Goal: Information Seeking & Learning: Learn about a topic

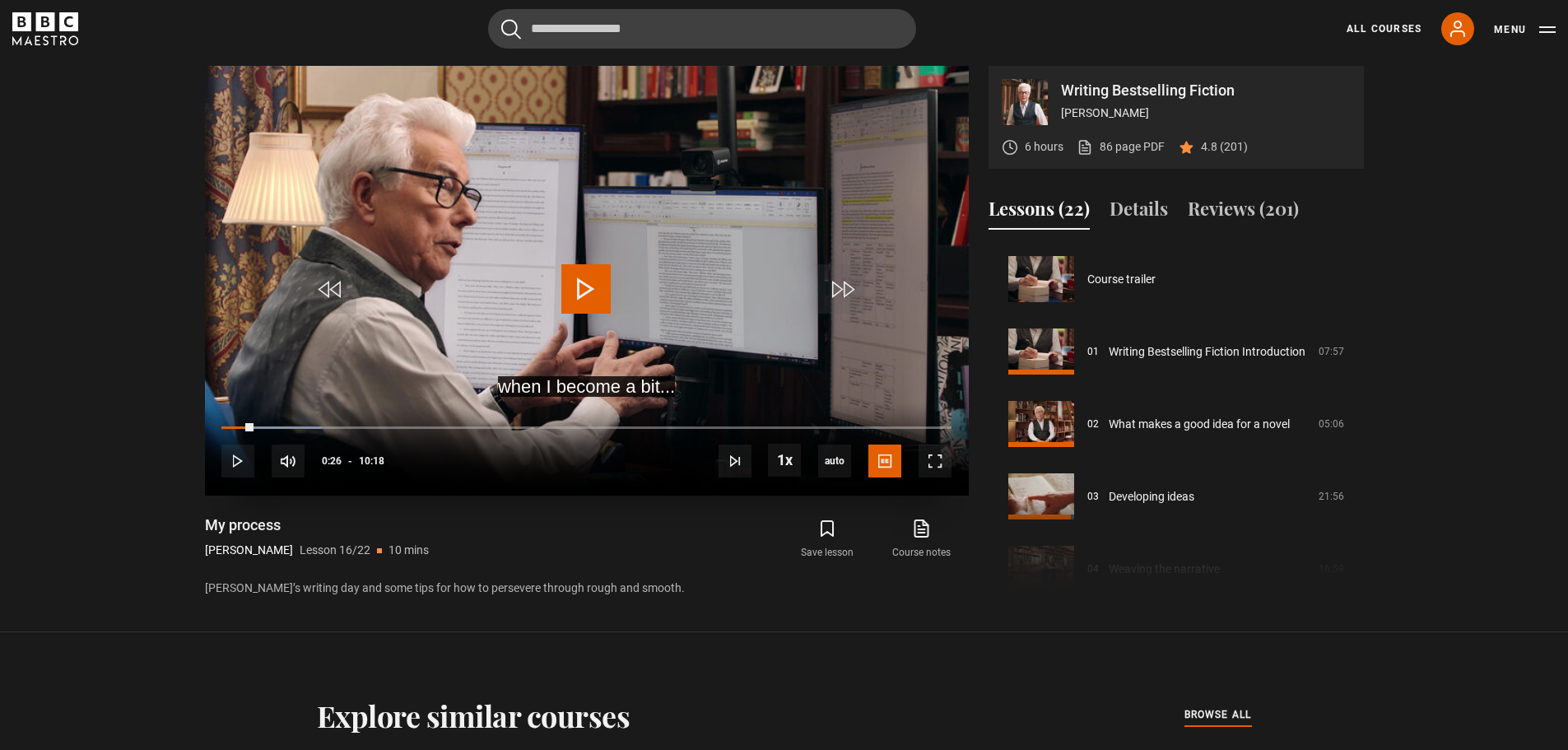
scroll to position [1006, 0]
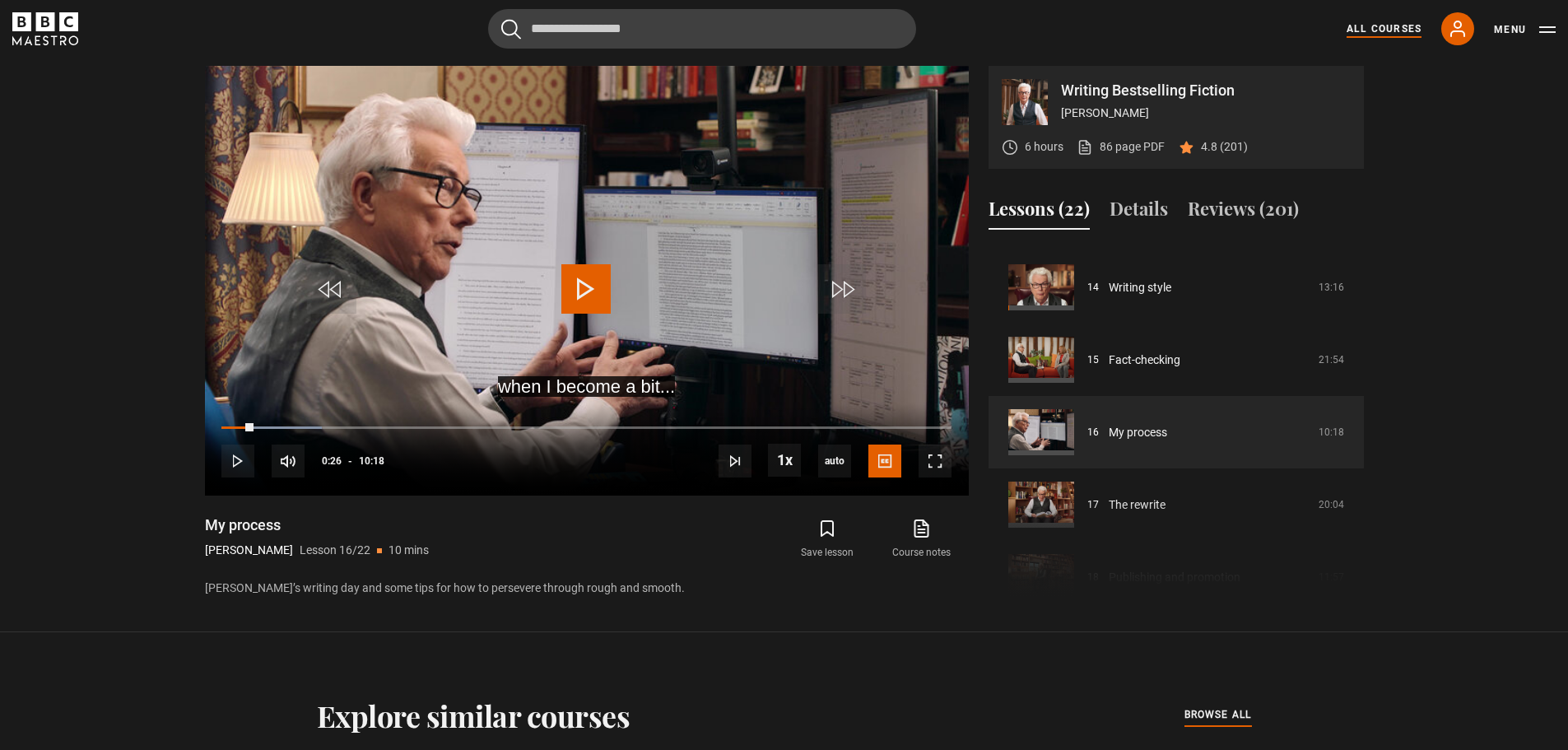
click at [1382, 23] on link "All Courses" at bounding box center [1384, 28] width 75 height 15
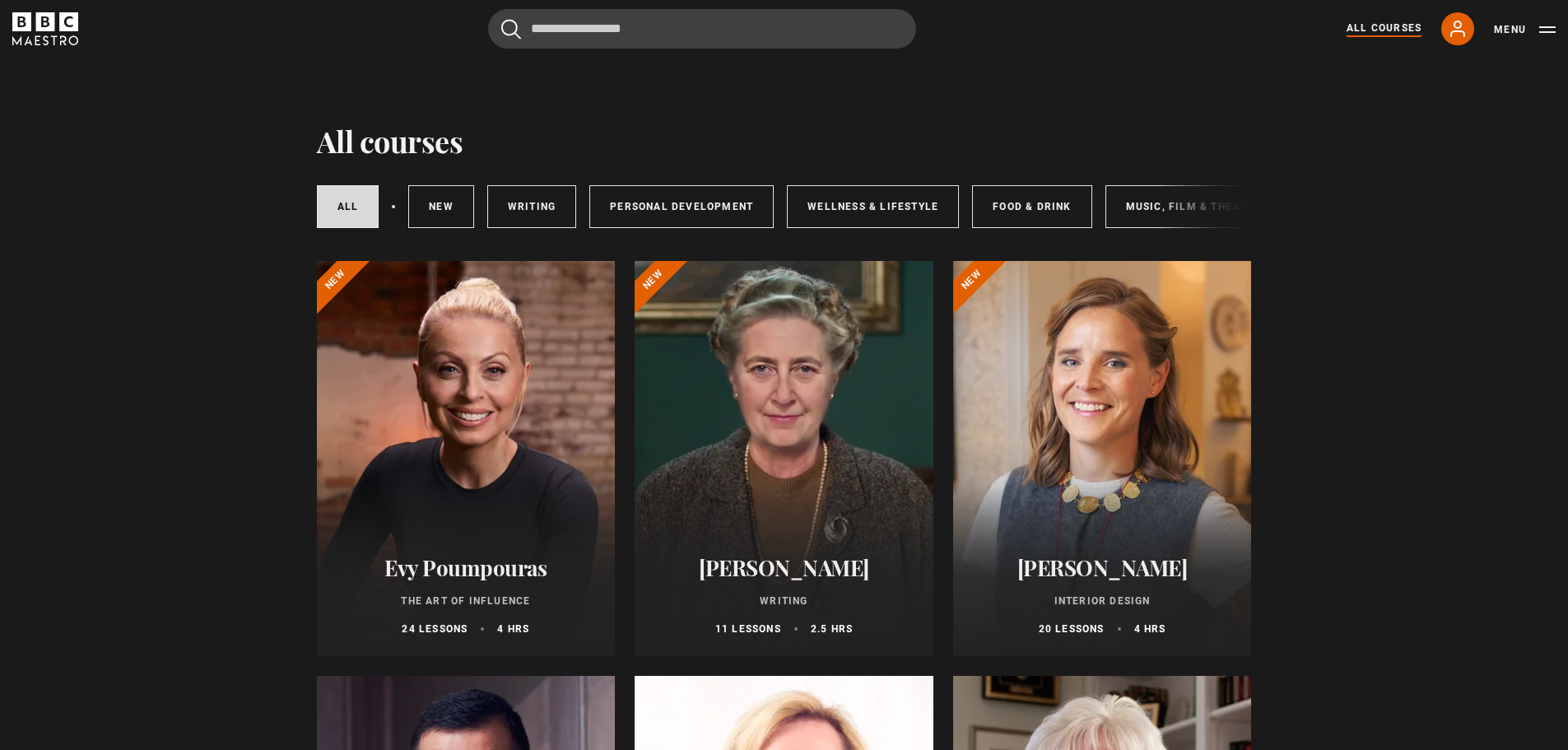
click at [829, 447] on div at bounding box center [784, 459] width 299 height 395
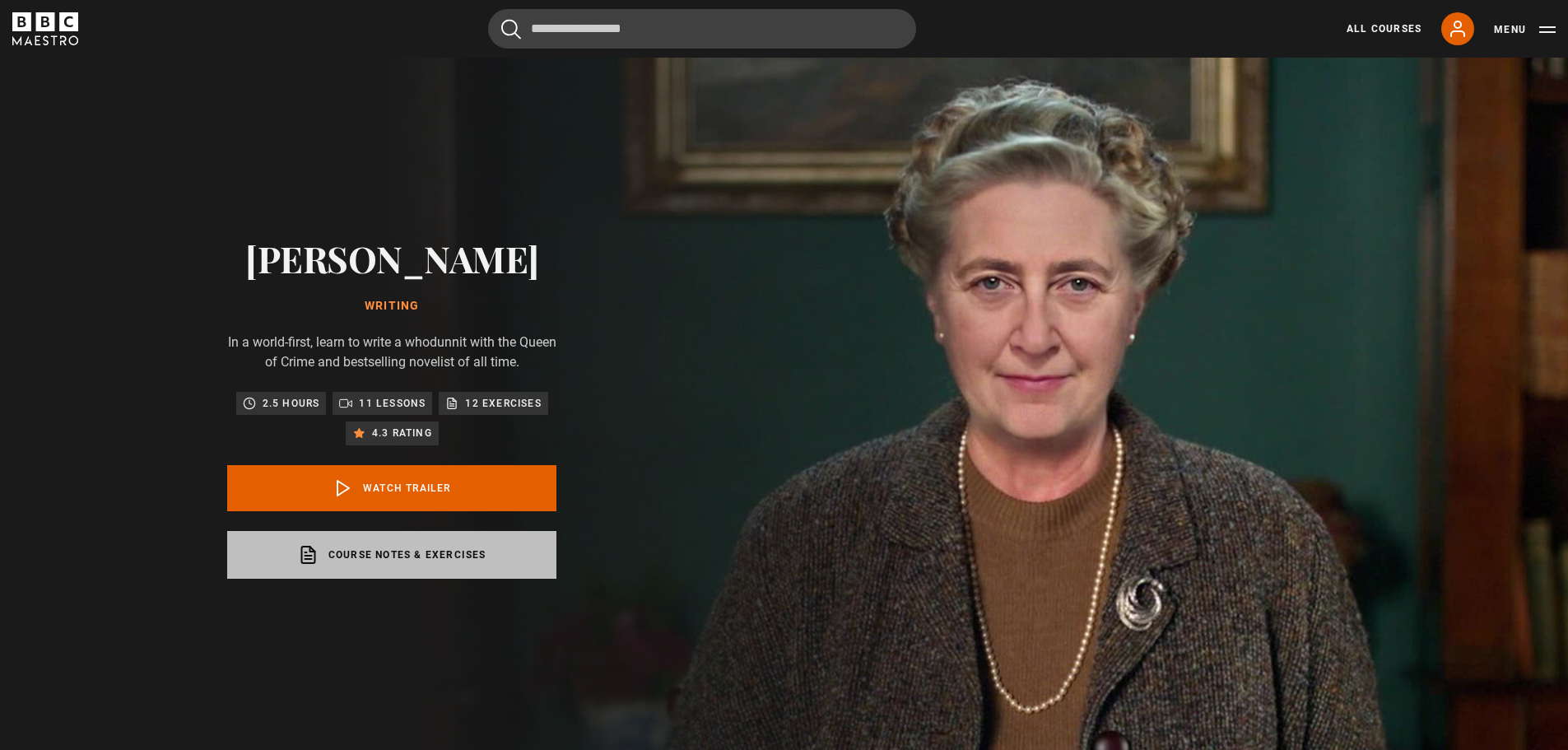
click at [396, 548] on link "Course notes & exercises opens in a new tab" at bounding box center [392, 555] width 329 height 48
click at [388, 559] on link "Course notes & exercises opens in a new tab" at bounding box center [392, 555] width 329 height 48
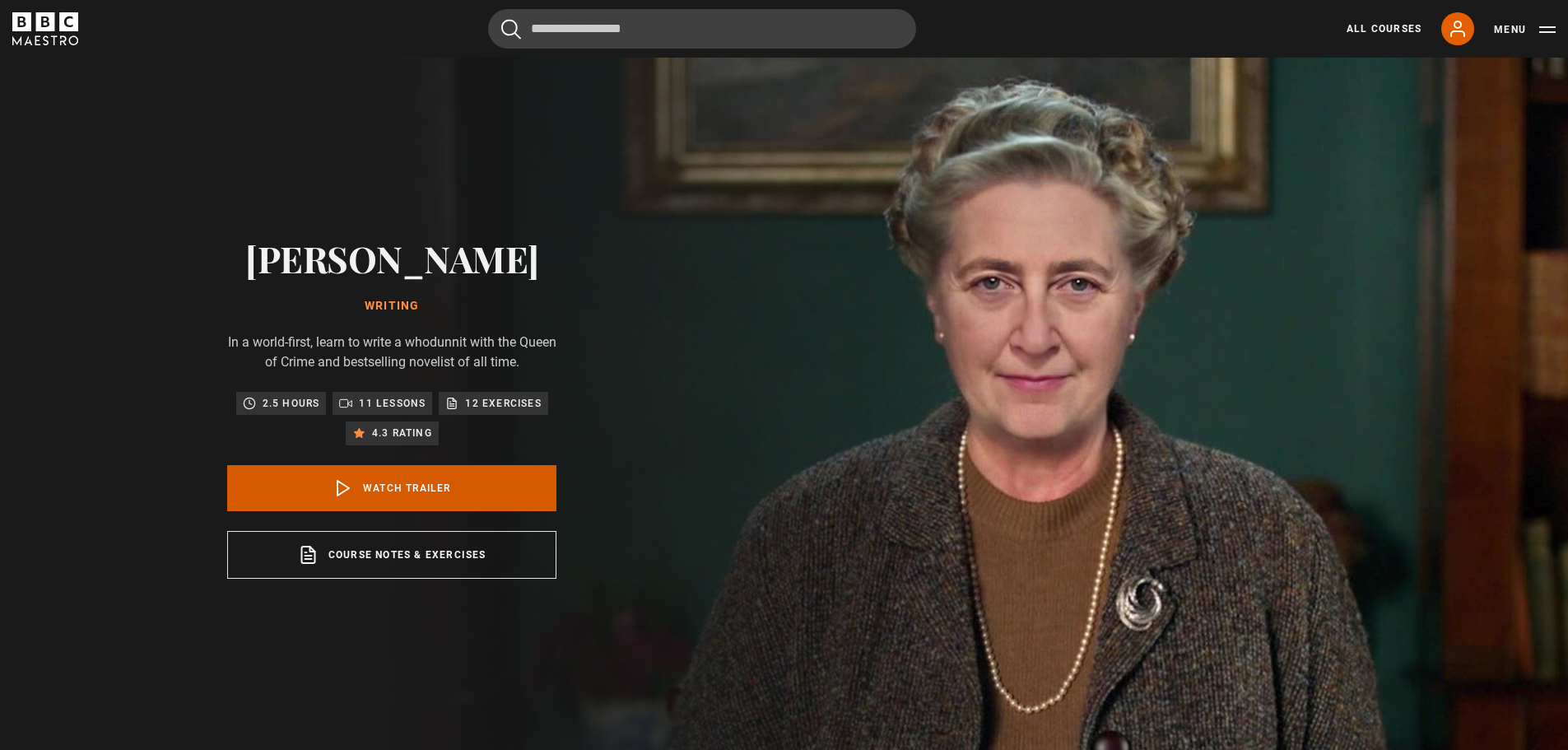
click at [400, 483] on link "Watch Trailer" at bounding box center [392, 488] width 329 height 46
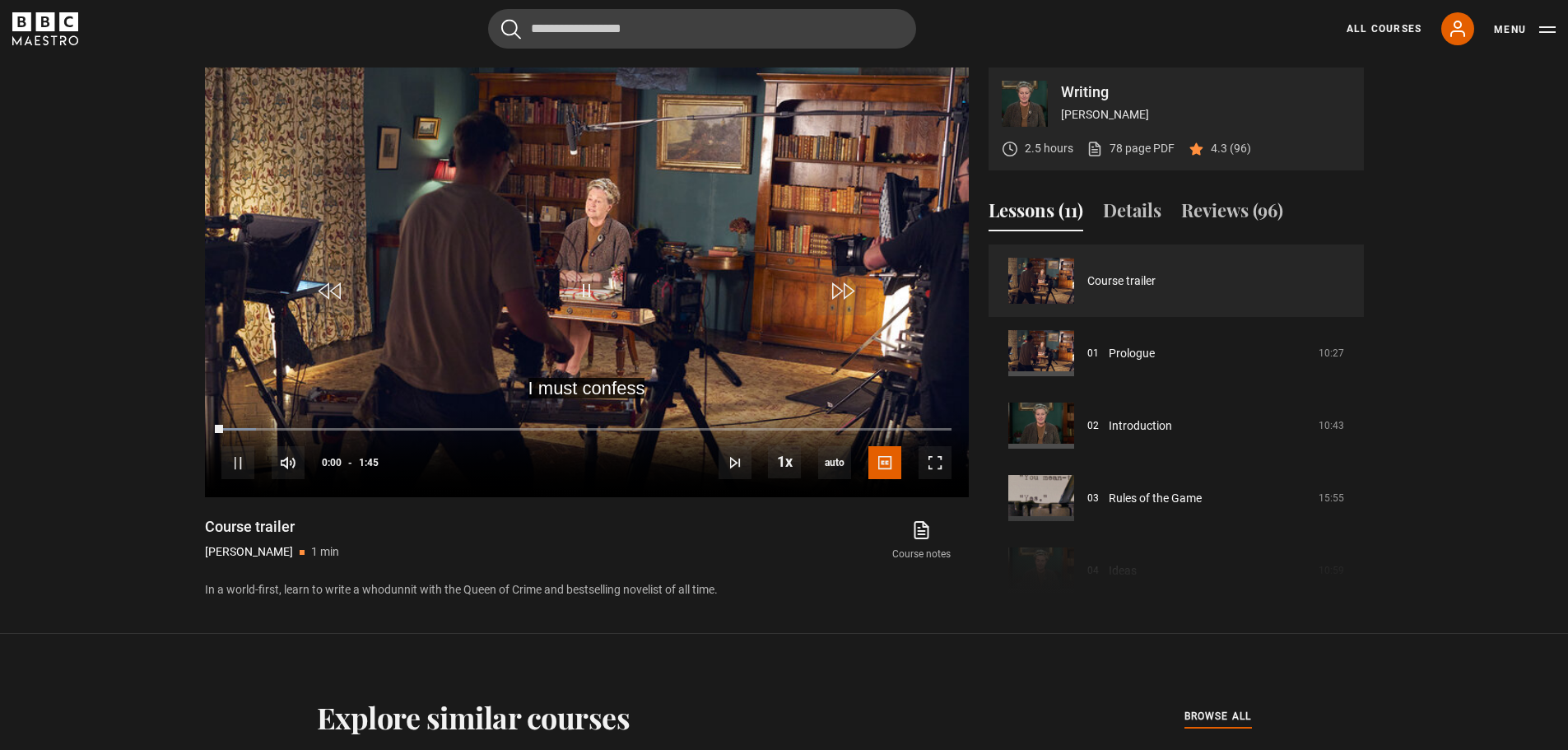
scroll to position [758, 0]
click at [235, 454] on span "Video Player" at bounding box center [238, 461] width 33 height 33
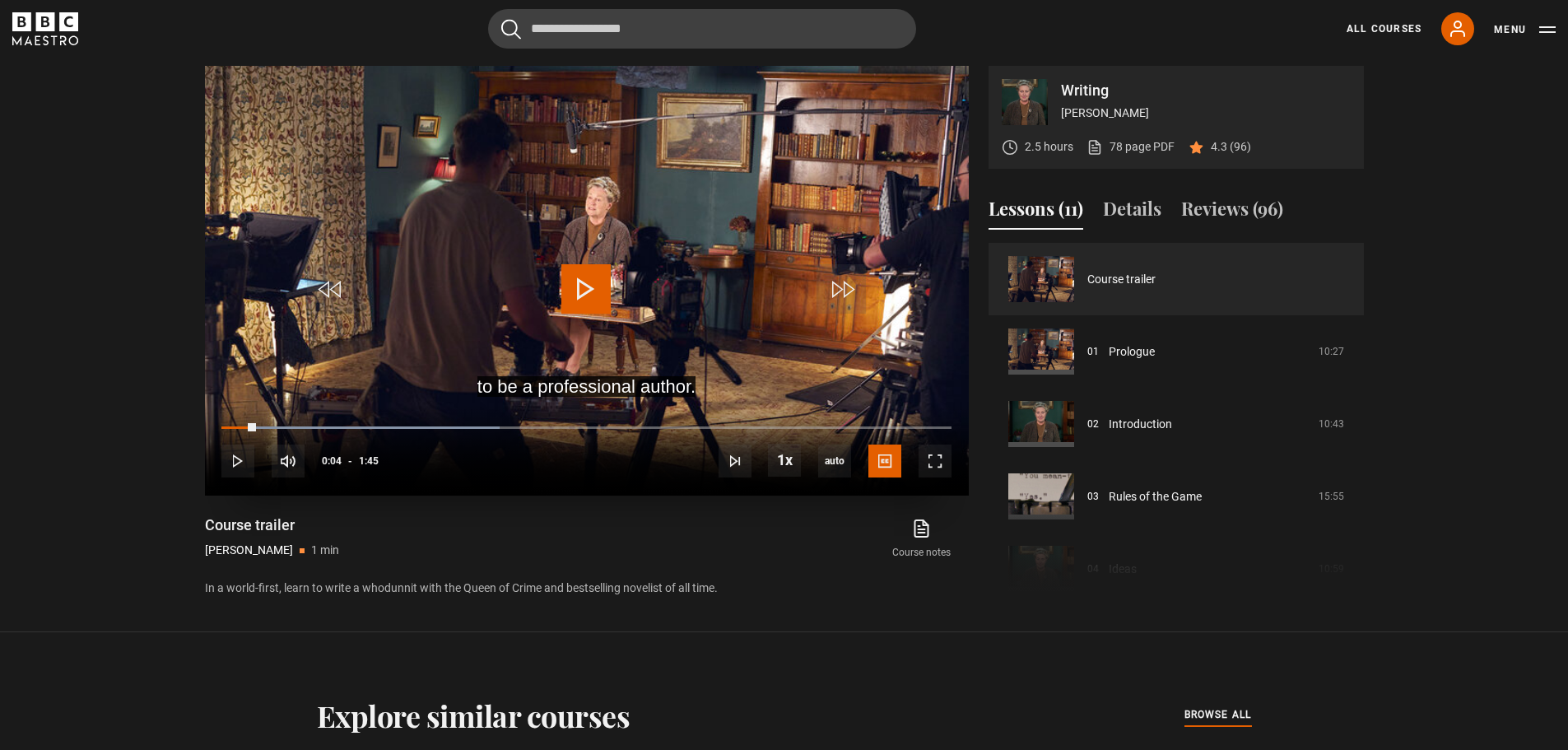
click at [274, 358] on video "Video Player" at bounding box center [586, 281] width 764 height 430
click at [452, 424] on div "10s Skip Back 10 seconds Pause 10s Skip Forward 10 seconds Loaded : 42.86% 0:32…" at bounding box center [586, 449] width 764 height 91
click at [236, 456] on span "Video Player" at bounding box center [238, 461] width 33 height 33
click at [269, 427] on div "Loaded : 47.62% 0:06 0:09" at bounding box center [586, 426] width 730 height 5
click at [298, 424] on div "10s Skip Back 10 seconds Play 10s Skip Forward 10 seconds Loaded : 47.62% 0:09 …" at bounding box center [586, 449] width 764 height 91
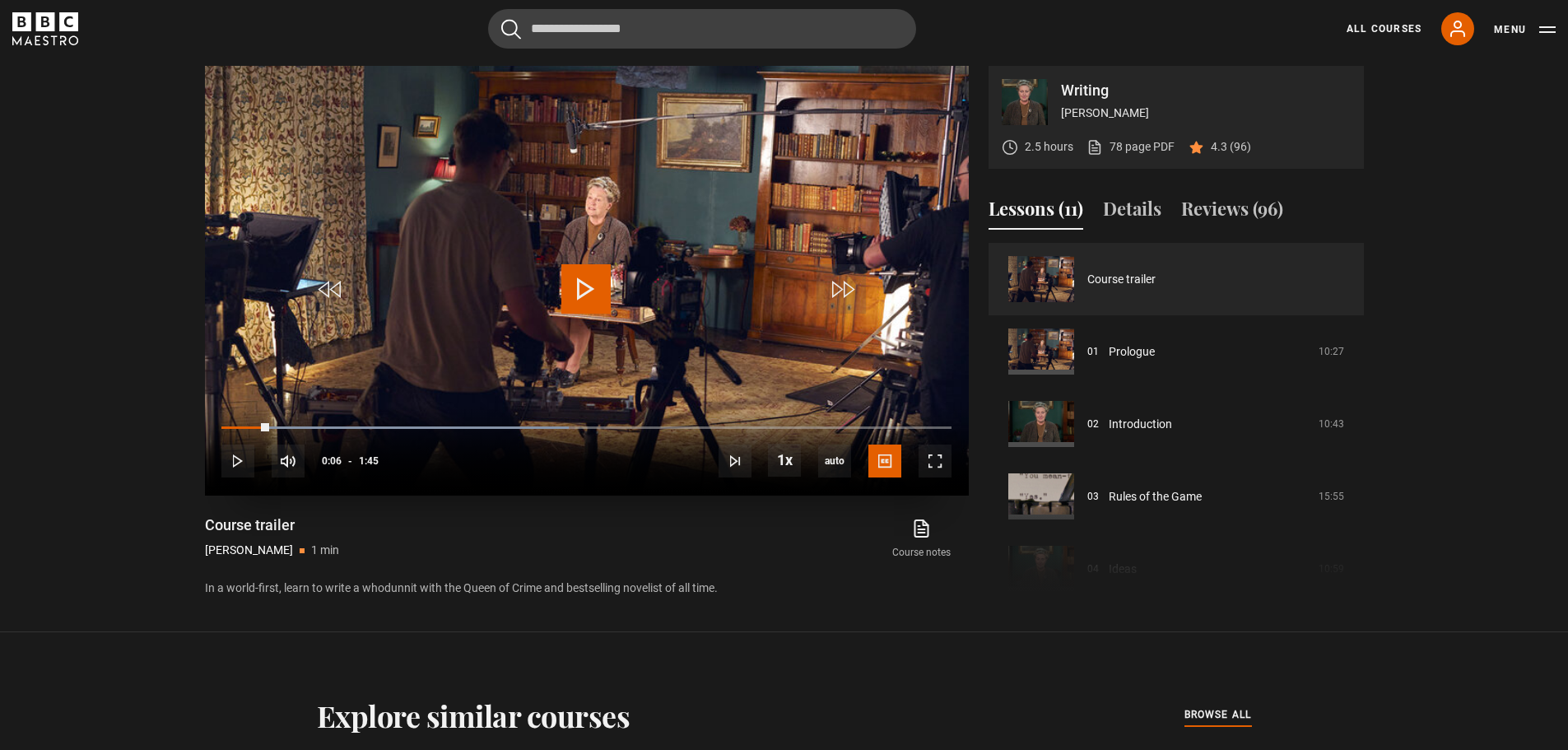
click at [292, 424] on div "10s Skip Back 10 seconds Play 10s Skip Forward 10 seconds Loaded : 47.62% 0:09 …" at bounding box center [586, 449] width 764 height 91
click at [292, 430] on div "Loaded : 47.62% 0:10 0:06" at bounding box center [586, 426] width 730 height 5
click at [388, 423] on div "10s Skip Back 10 seconds Play 10s Skip Forward 10 seconds Loaded : 52.38% 0:24 …" at bounding box center [586, 449] width 764 height 91
click at [398, 423] on div "10s Skip Back 10 seconds Play 10s Skip Forward 10 seconds Loaded : 52.38% 0:24 …" at bounding box center [586, 449] width 764 height 91
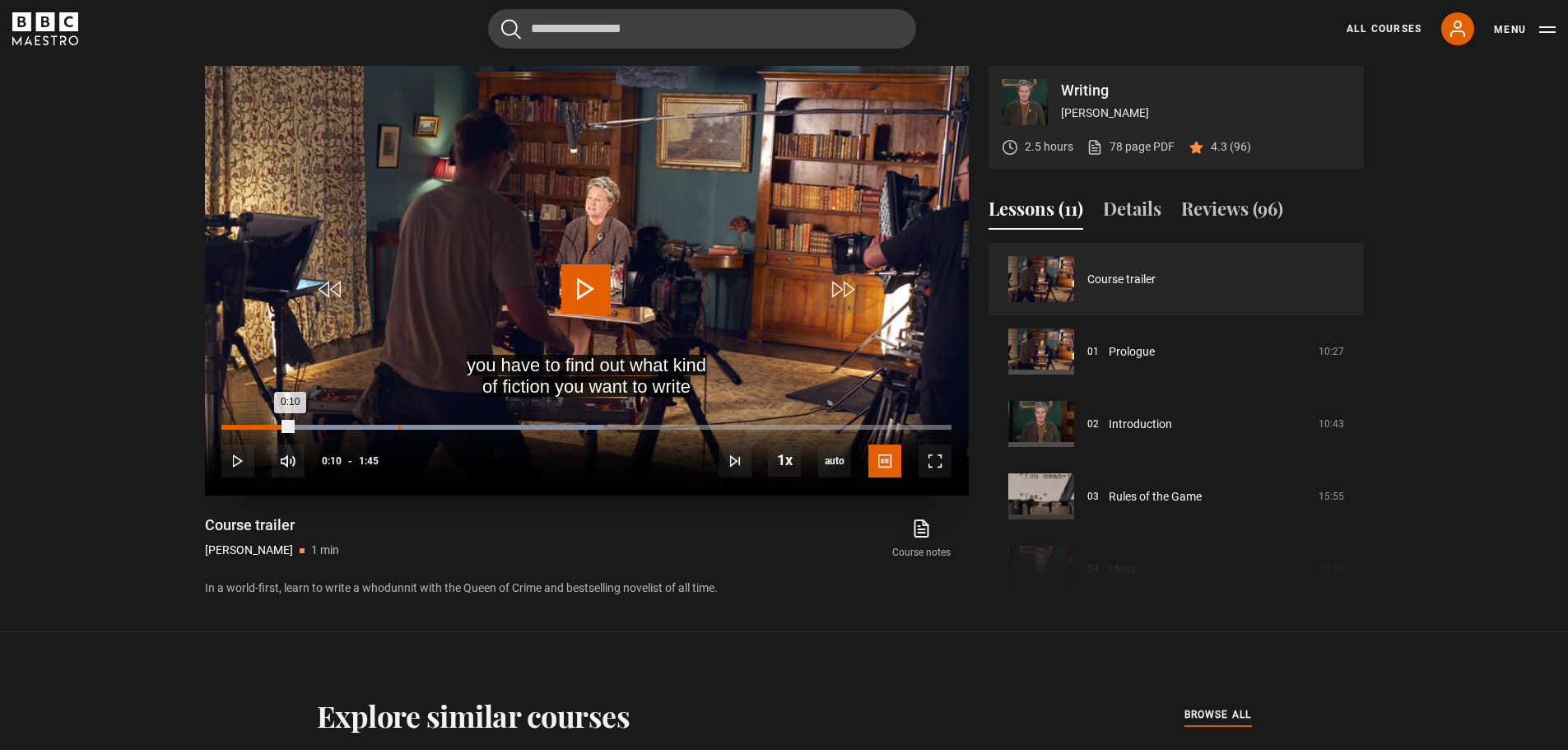
click at [399, 426] on div "Loaded : 52.38% 0:25 0:10" at bounding box center [586, 426] width 730 height 5
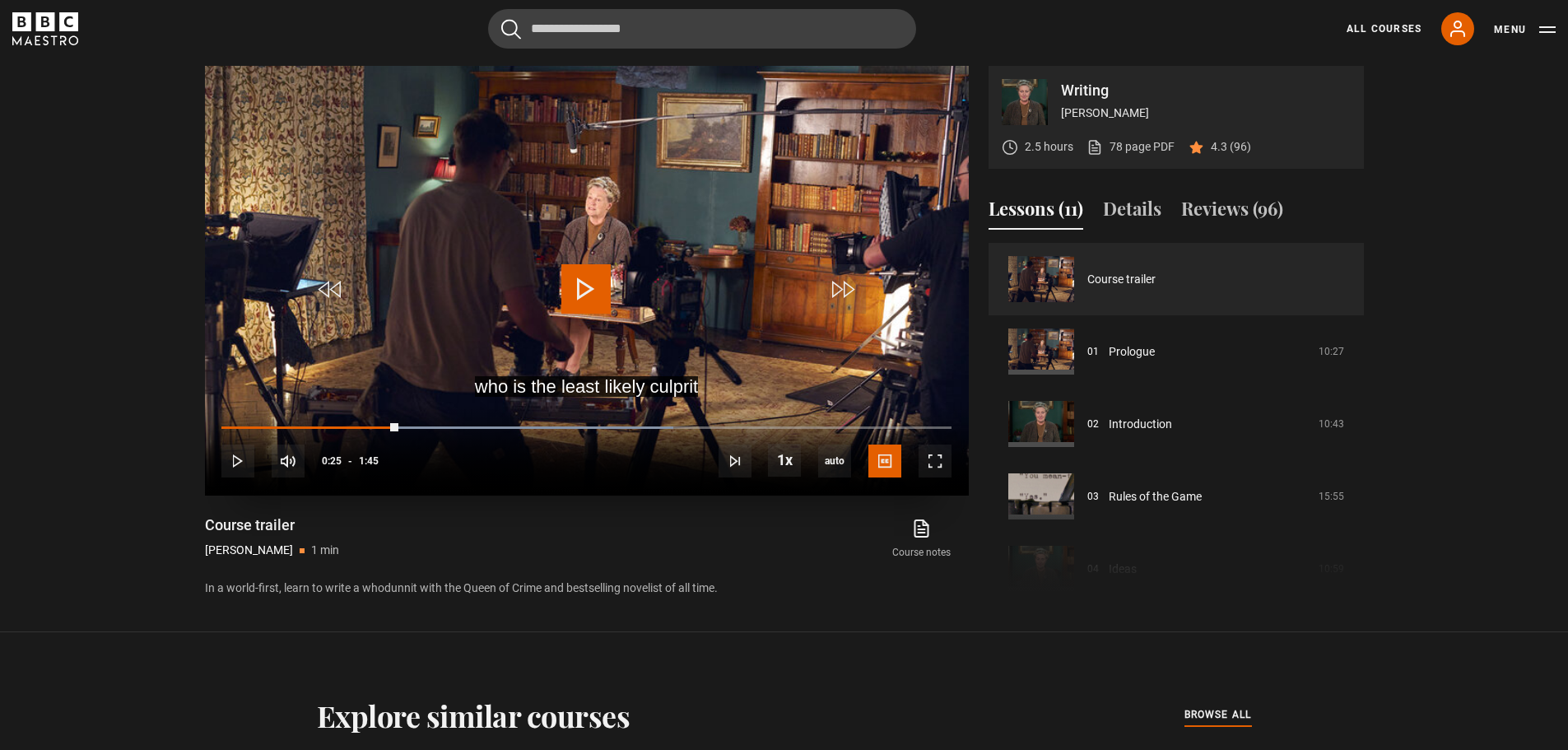
click at [497, 423] on div "10s Skip Back 10 seconds Play 10s Skip Forward 10 seconds Loaded : 61.90% 0:28 …" at bounding box center [586, 449] width 764 height 91
click at [499, 427] on div "0:39" at bounding box center [500, 426] width 3 height 5
click at [551, 427] on div "Loaded : 85.71% 0:47 0:39" at bounding box center [586, 426] width 730 height 5
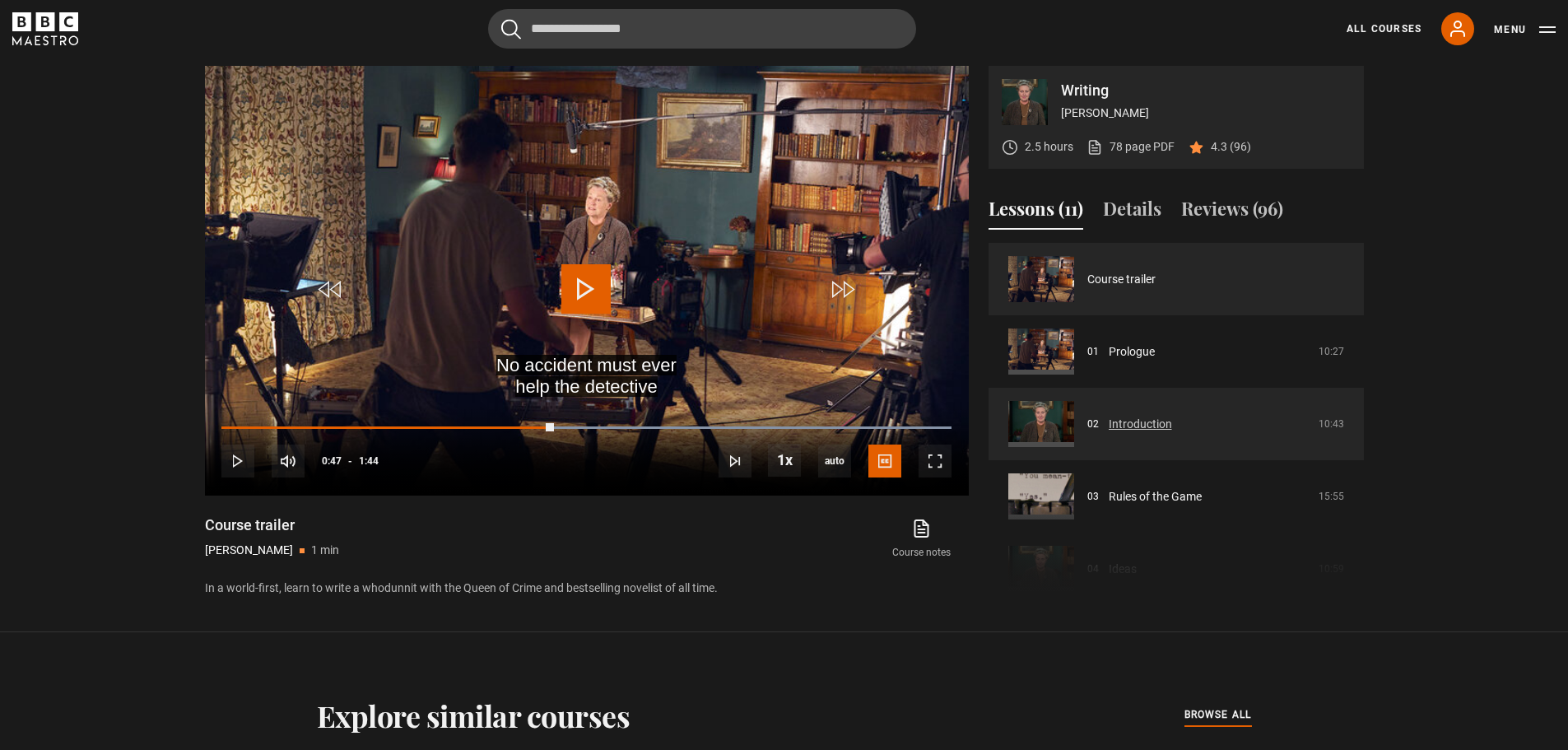
click at [1155, 423] on link "Introduction" at bounding box center [1141, 424] width 63 height 17
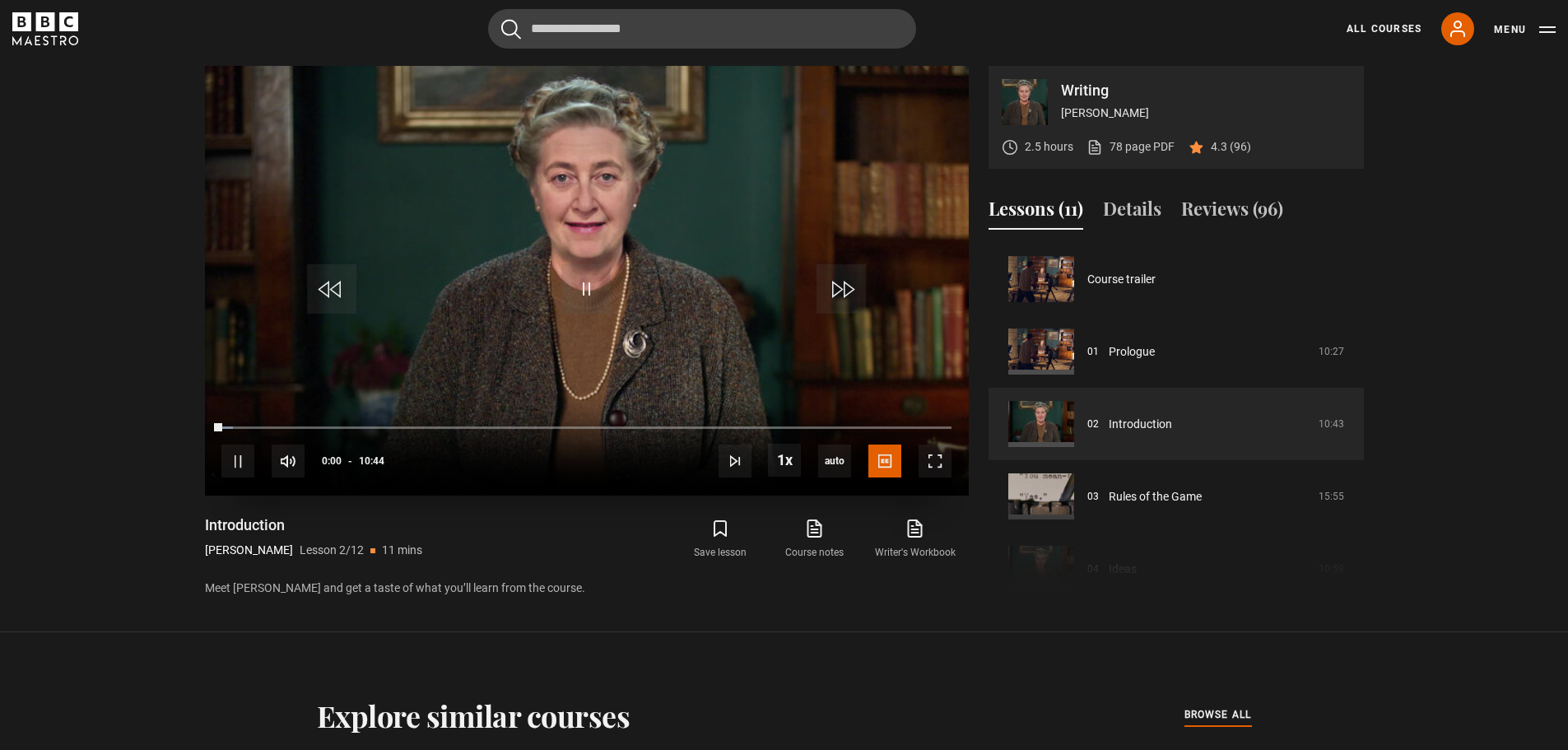
scroll to position [73, 0]
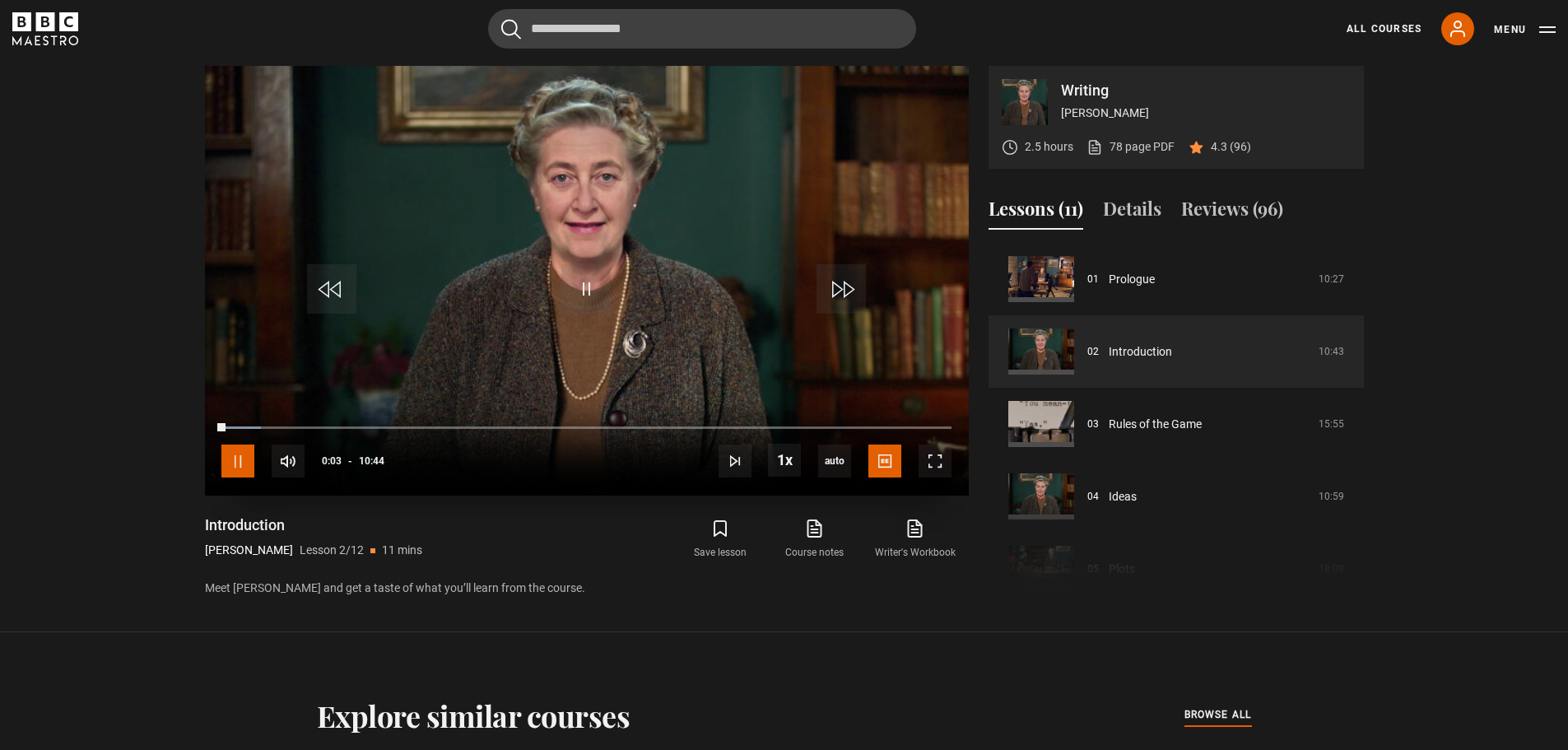
click at [241, 458] on span "Video Player" at bounding box center [238, 461] width 33 height 33
click at [0, 320] on section "Writing Agatha Christie 2.5 hours 78 page PDF (opens in new tab) 4.3 (96) Video…" at bounding box center [784, 316] width 1568 height 632
click at [596, 287] on span "Video Player" at bounding box center [586, 290] width 50 height 50
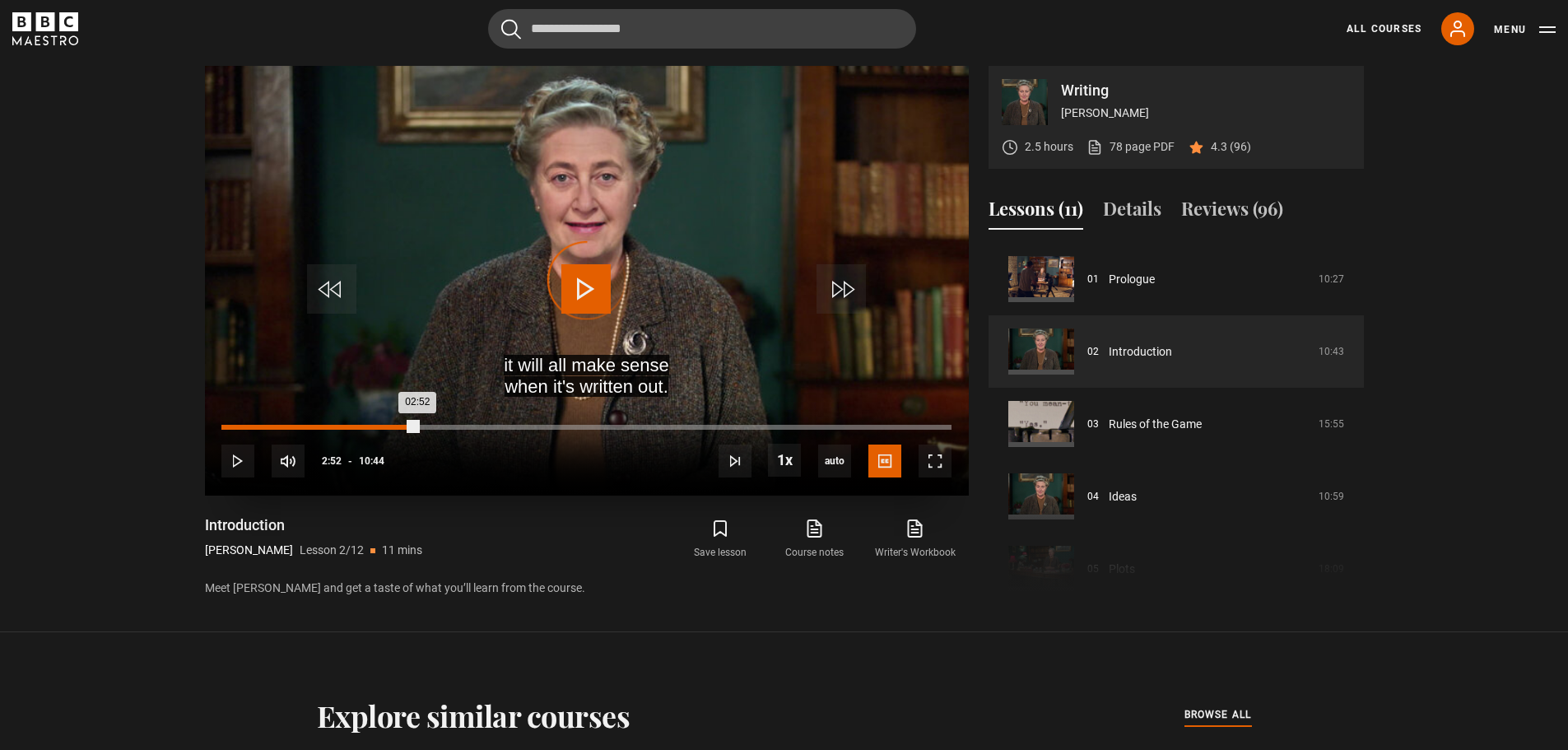
click at [417, 426] on div "Loaded : 7.76% 02:52 02:52" at bounding box center [586, 426] width 730 height 5
click at [478, 426] on div "Loaded : 34.94% 03:46 02:54" at bounding box center [586, 426] width 730 height 5
click at [580, 428] on div "Loaded : 42.70% 05:16 03:47" at bounding box center [586, 426] width 730 height 5
click at [670, 427] on div "06:35" at bounding box center [670, 426] width 3 height 5
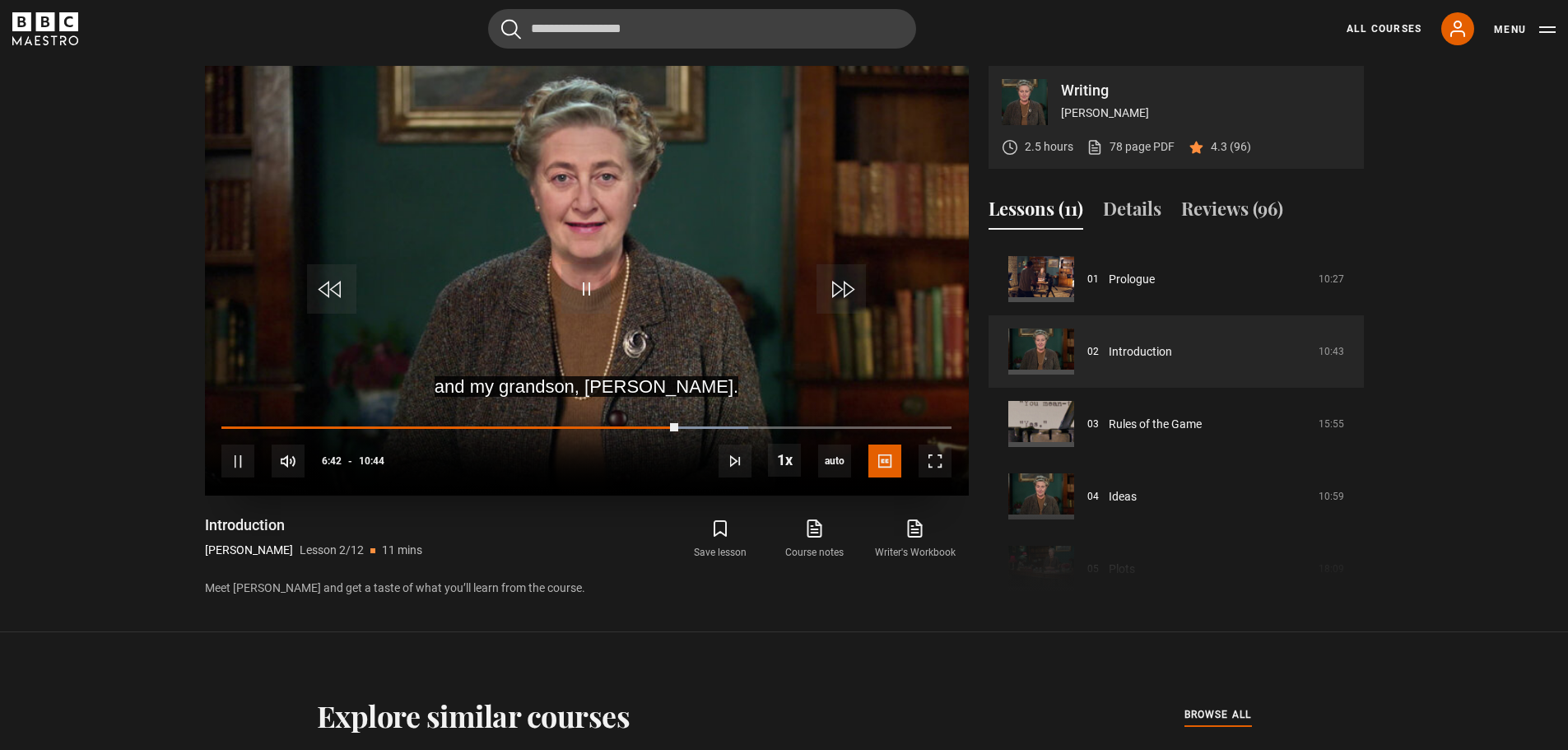
click at [647, 423] on div "10s Skip Back 10 seconds Pause 10s Skip Forward 10 seconds Loaded : 72.20% 07:4…" at bounding box center [586, 449] width 764 height 91
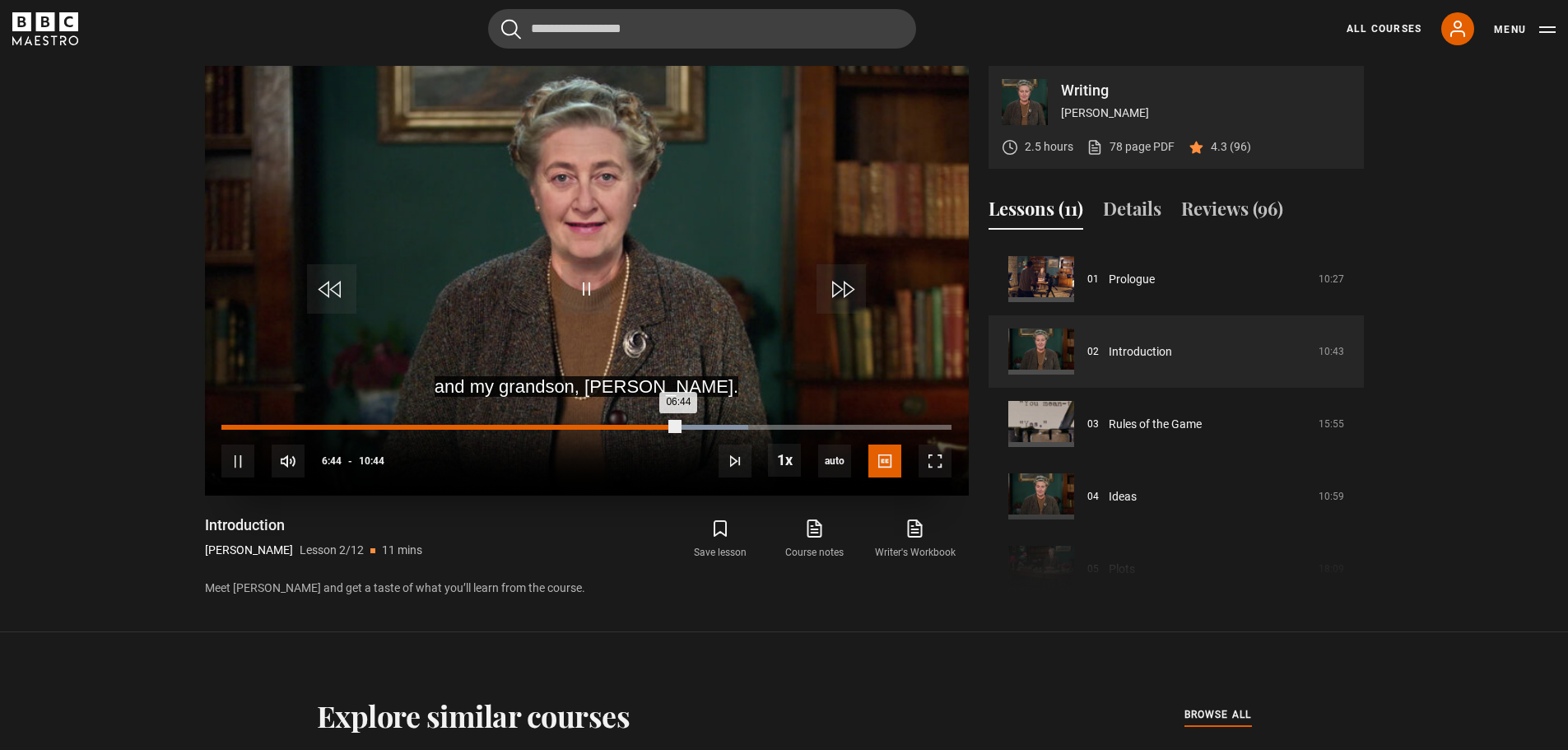
click at [646, 426] on div "06:44" at bounding box center [450, 426] width 458 height 5
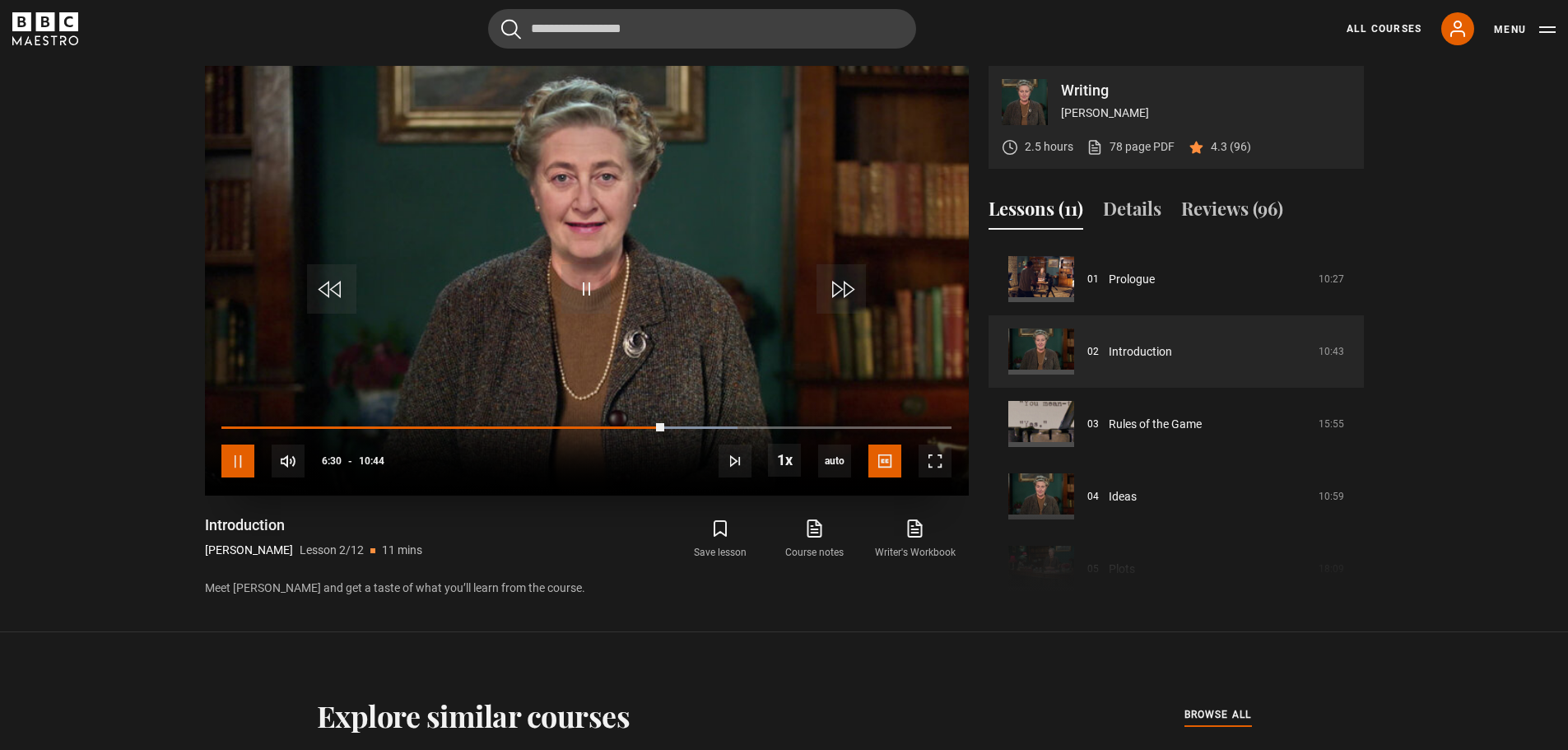
click at [242, 447] on span "Video Player" at bounding box center [238, 461] width 33 height 33
click at [587, 286] on span "Video Player" at bounding box center [586, 290] width 50 height 50
click at [582, 288] on span "Video Player" at bounding box center [586, 290] width 50 height 50
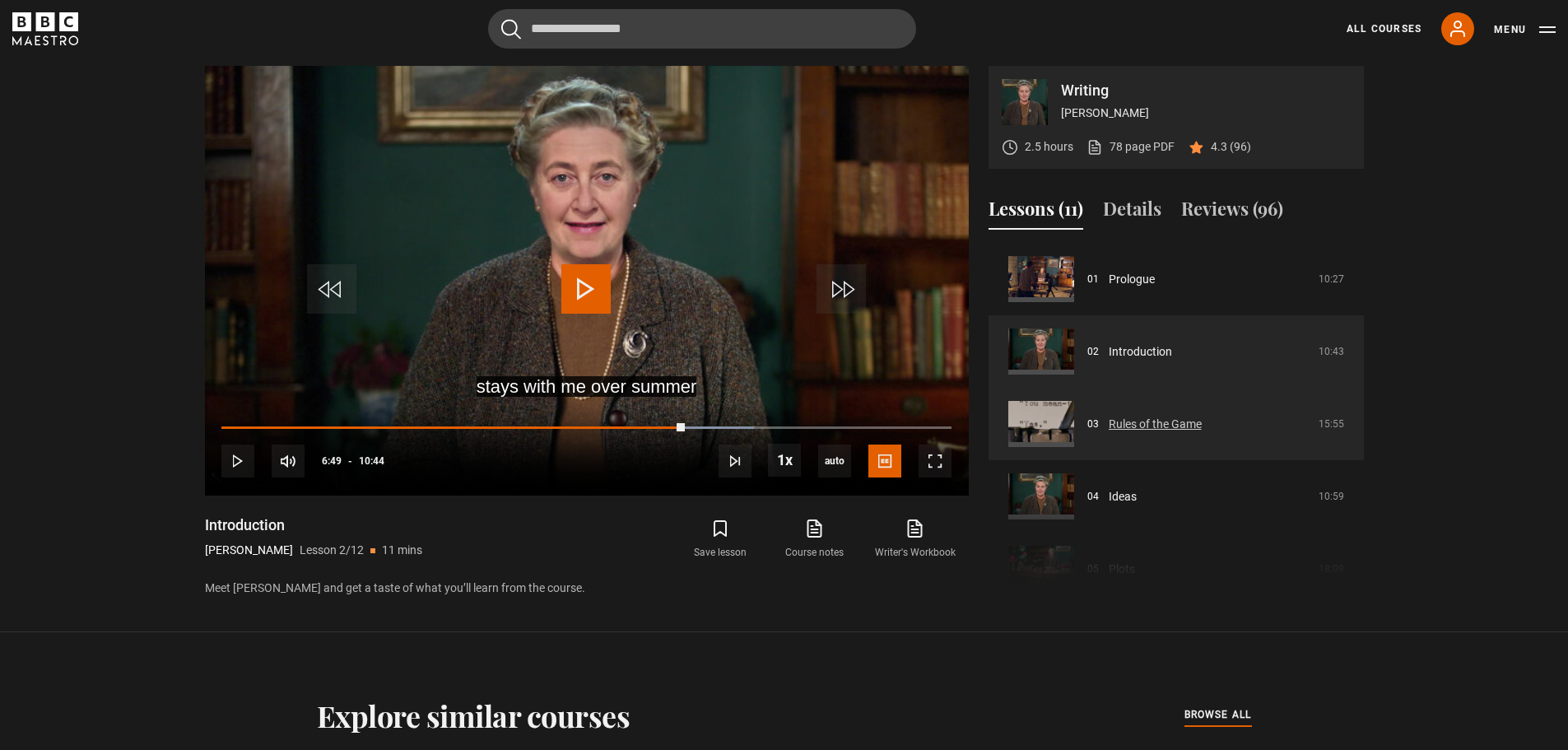
click at [1129, 419] on link "Rules of the Game" at bounding box center [1155, 424] width 93 height 17
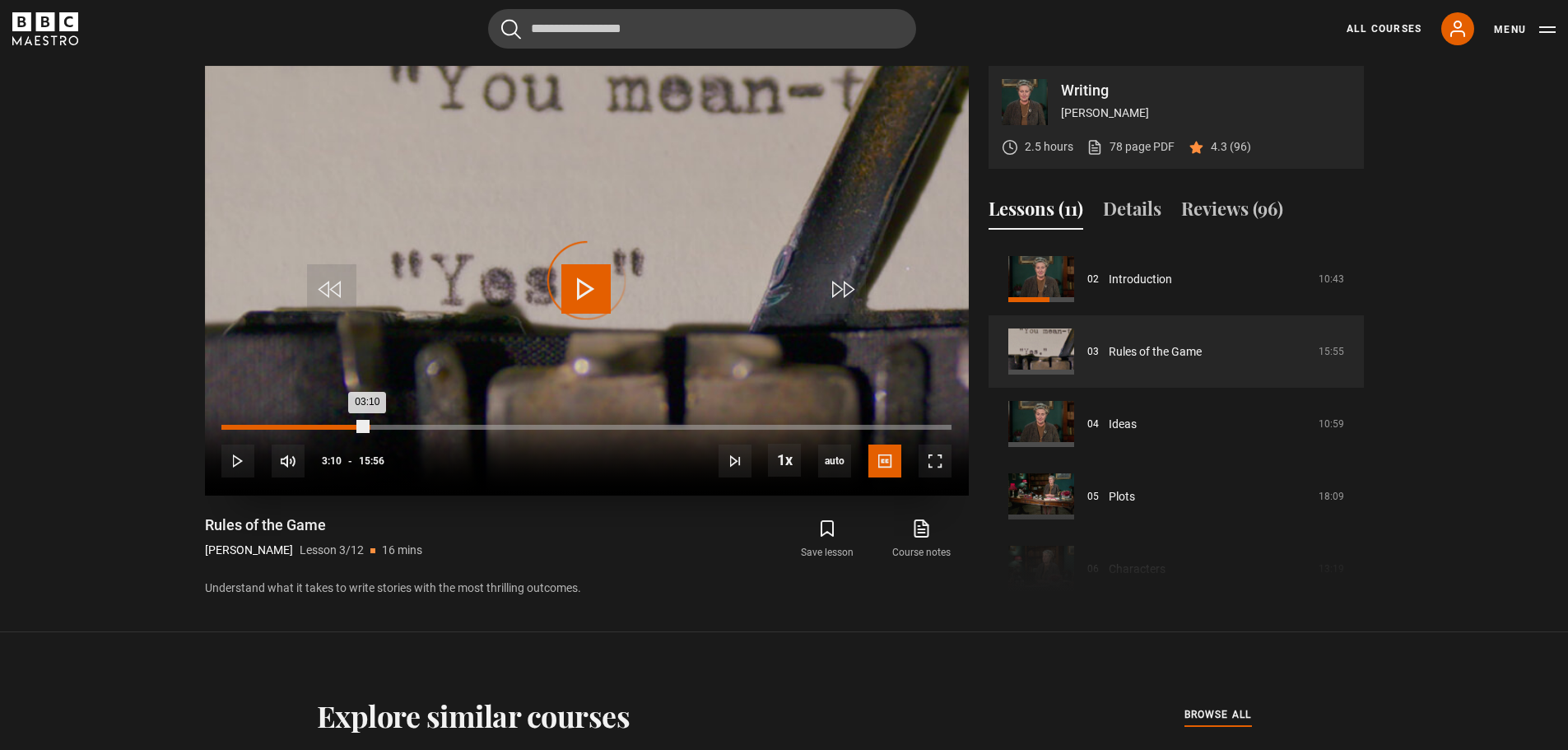
click at [367, 427] on div "Loaded : 3.66% 03:12 03:10" at bounding box center [586, 426] width 730 height 5
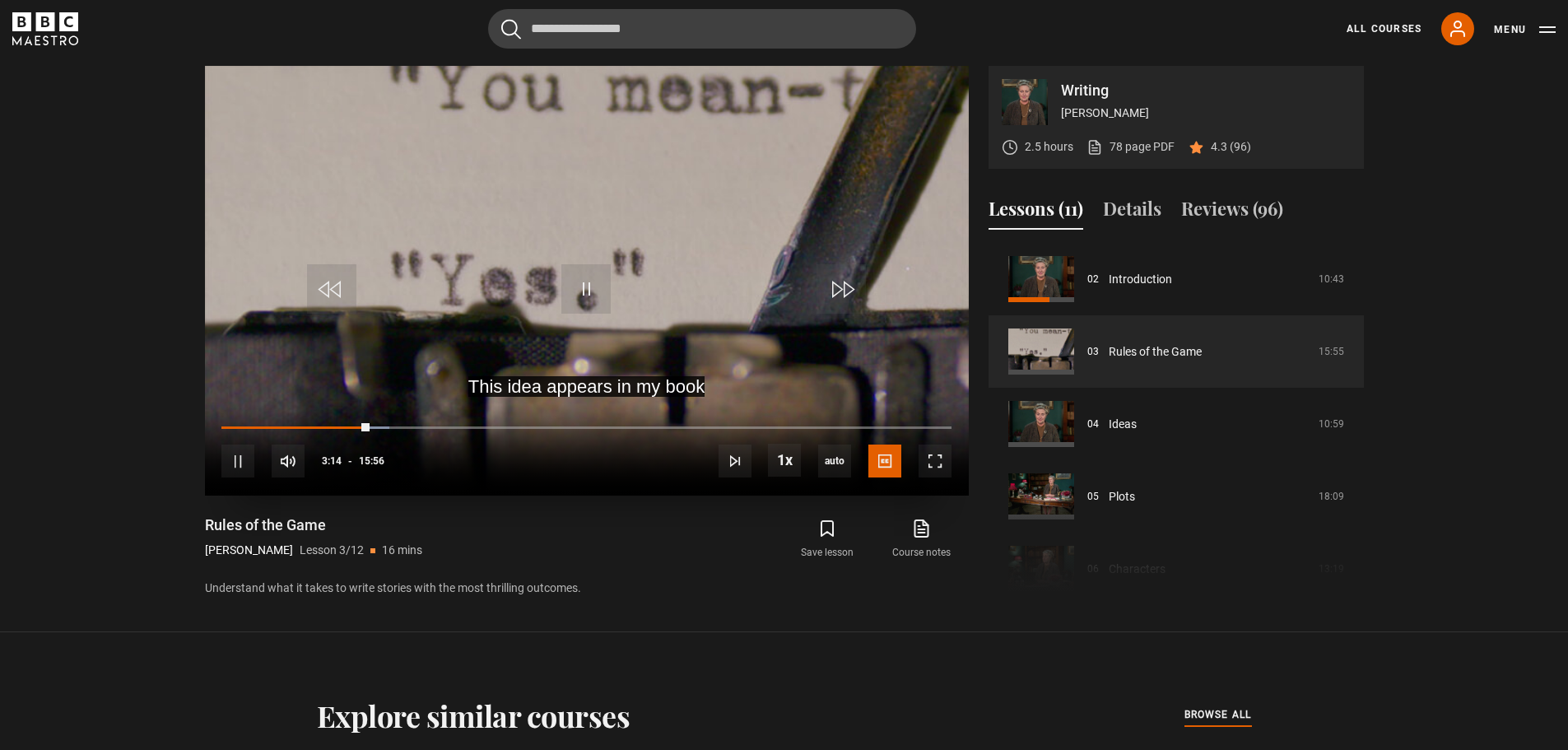
click at [469, 423] on div "10s Skip Back 10 seconds Pause 10s Skip Forward 10 seconds Loaded : 23.01% 03:2…" at bounding box center [586, 449] width 764 height 91
click at [456, 426] on div "Loaded : 23.54% 05:08 05:07" at bounding box center [586, 426] width 730 height 5
click at [344, 424] on div "10s Skip Back 10 seconds Pause 10s Skip Forward 10 seconds Loaded : 33.47% 02:4…" at bounding box center [586, 449] width 764 height 91
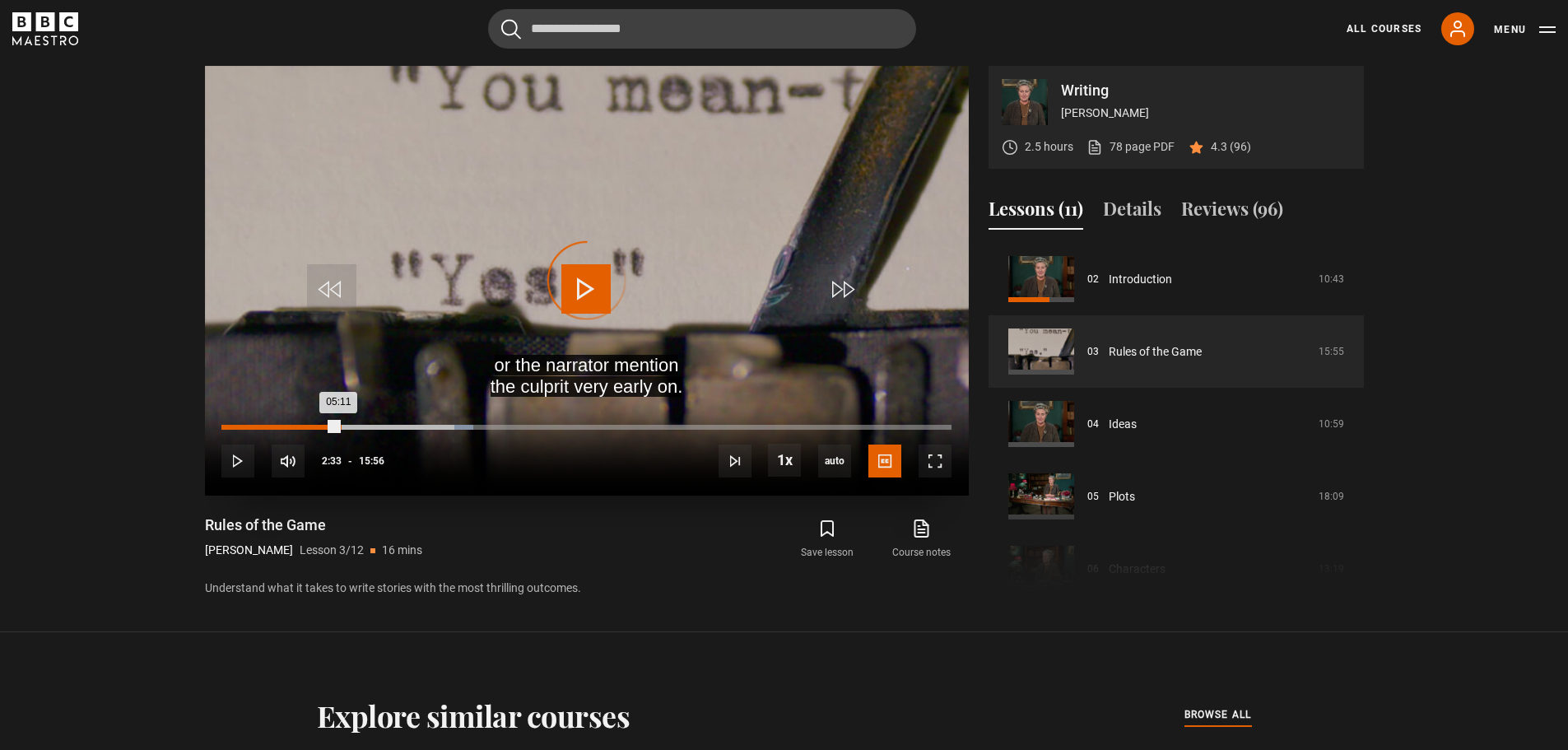
click at [338, 428] on div "05:11" at bounding box center [279, 426] width 117 height 5
click at [312, 428] on div "01:58" at bounding box center [312, 426] width 3 height 5
click at [587, 283] on span "Video Player" at bounding box center [586, 290] width 50 height 50
click at [580, 284] on span "Video Player" at bounding box center [586, 290] width 50 height 50
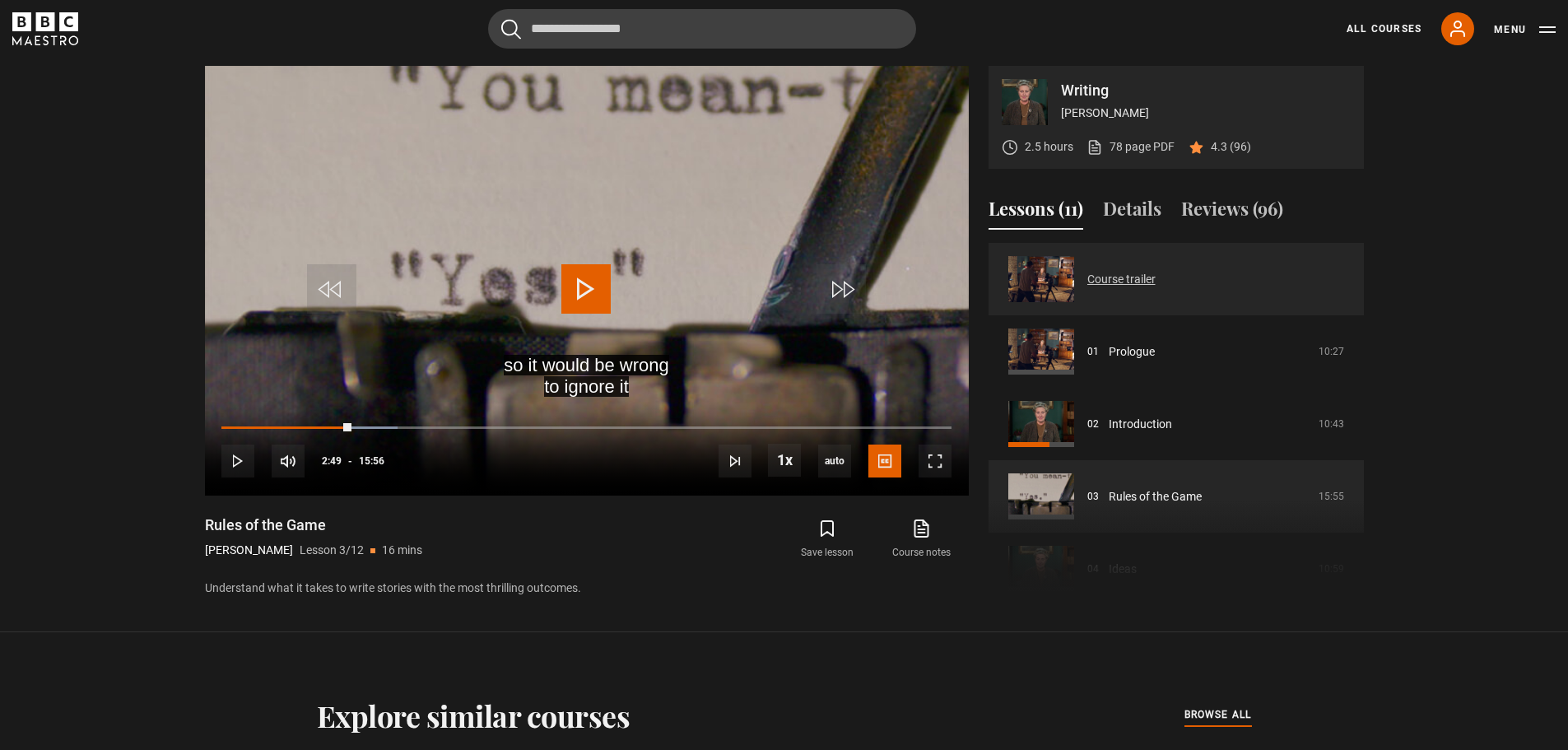
click at [1156, 271] on link "Course trailer" at bounding box center [1121, 279] width 68 height 17
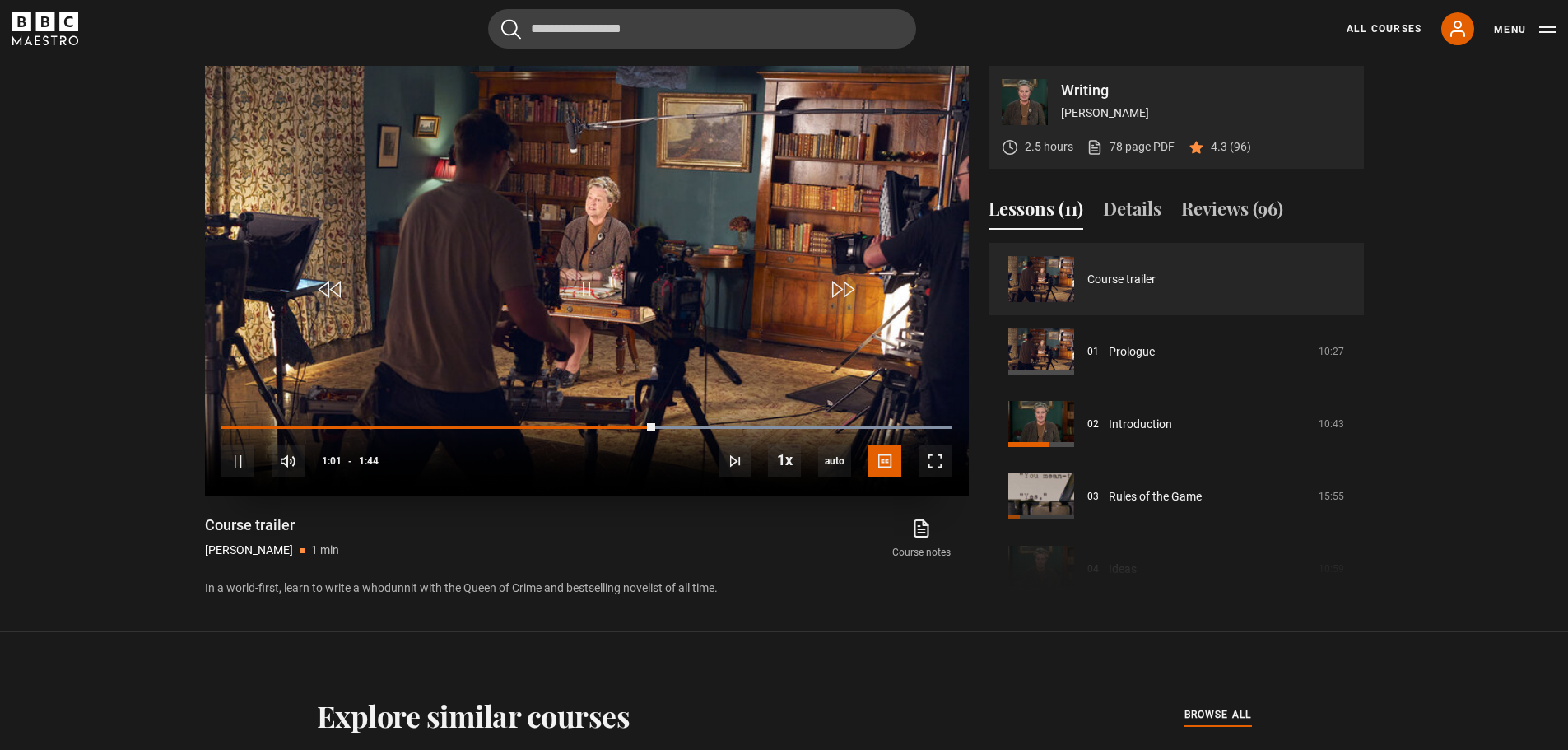
click at [589, 424] on div "10s Skip Back 10 seconds Pause 10s Skip Forward 10 seconds Loaded : 100.00% 0:5…" at bounding box center [586, 449] width 764 height 91
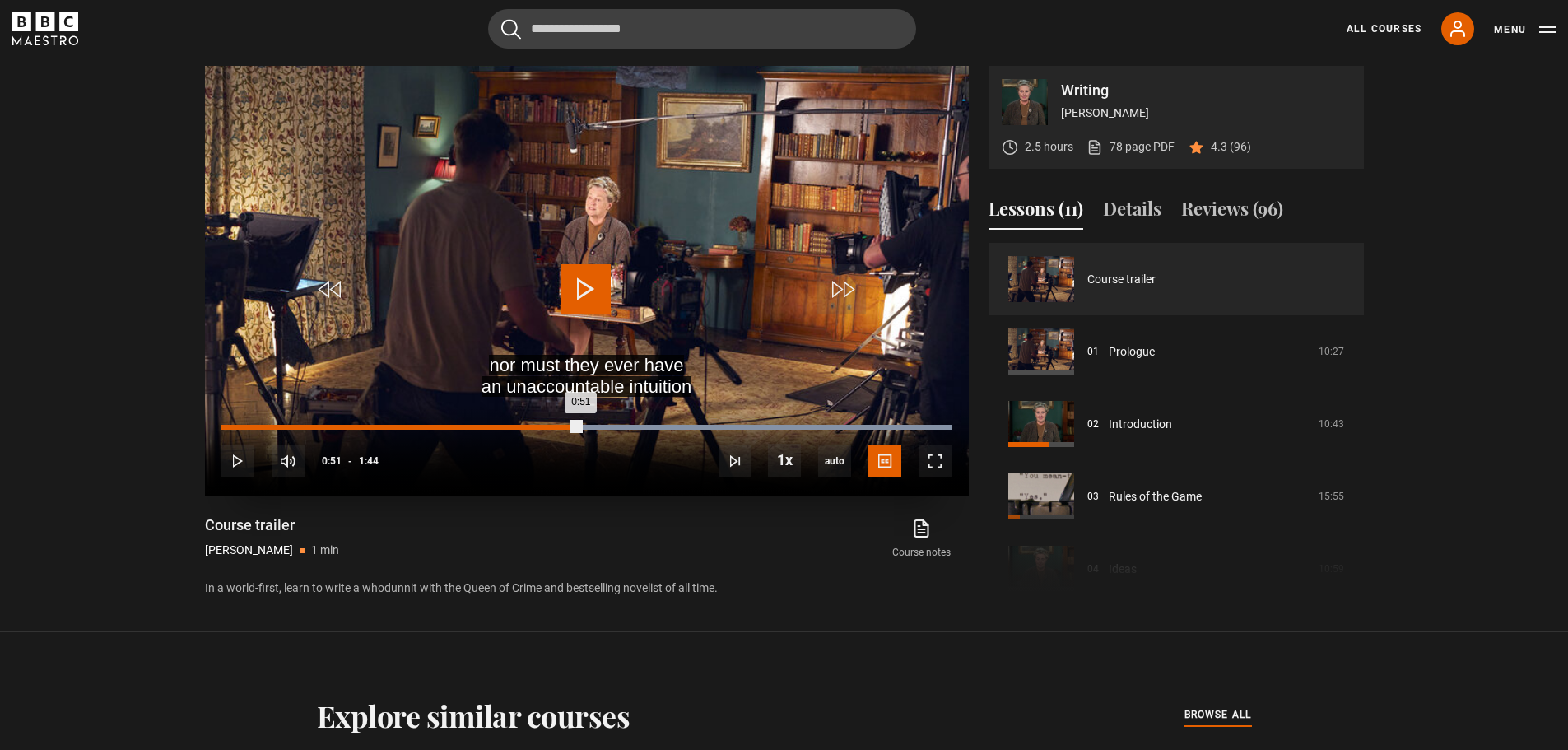
click at [580, 429] on div "Loaded : 100.00% 0:51 0:51" at bounding box center [586, 426] width 730 height 5
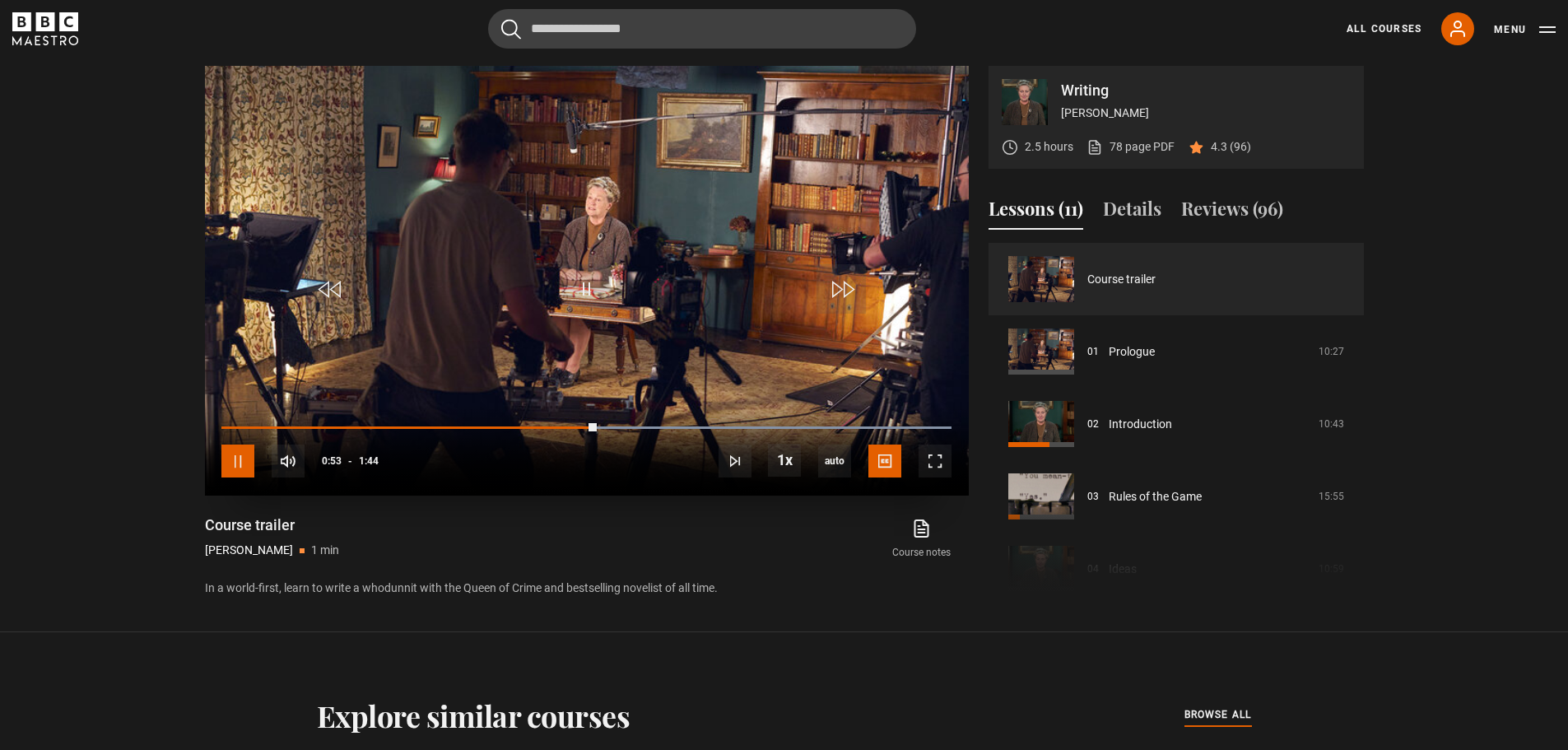
click at [239, 464] on span "Video Player" at bounding box center [238, 461] width 33 height 33
drag, startPoint x: 594, startPoint y: 426, endPoint x: 230, endPoint y: 430, distance: 364.0
click at [230, 430] on div "0:01" at bounding box center [225, 428] width 8 height 4
drag, startPoint x: 238, startPoint y: 422, endPoint x: 212, endPoint y: 428, distance: 26.7
click at [212, 428] on div "10s Skip Back 10 seconds Play 10s Skip Forward 10 seconds Loaded : 33.56% 0:00 …" at bounding box center [586, 449] width 764 height 91
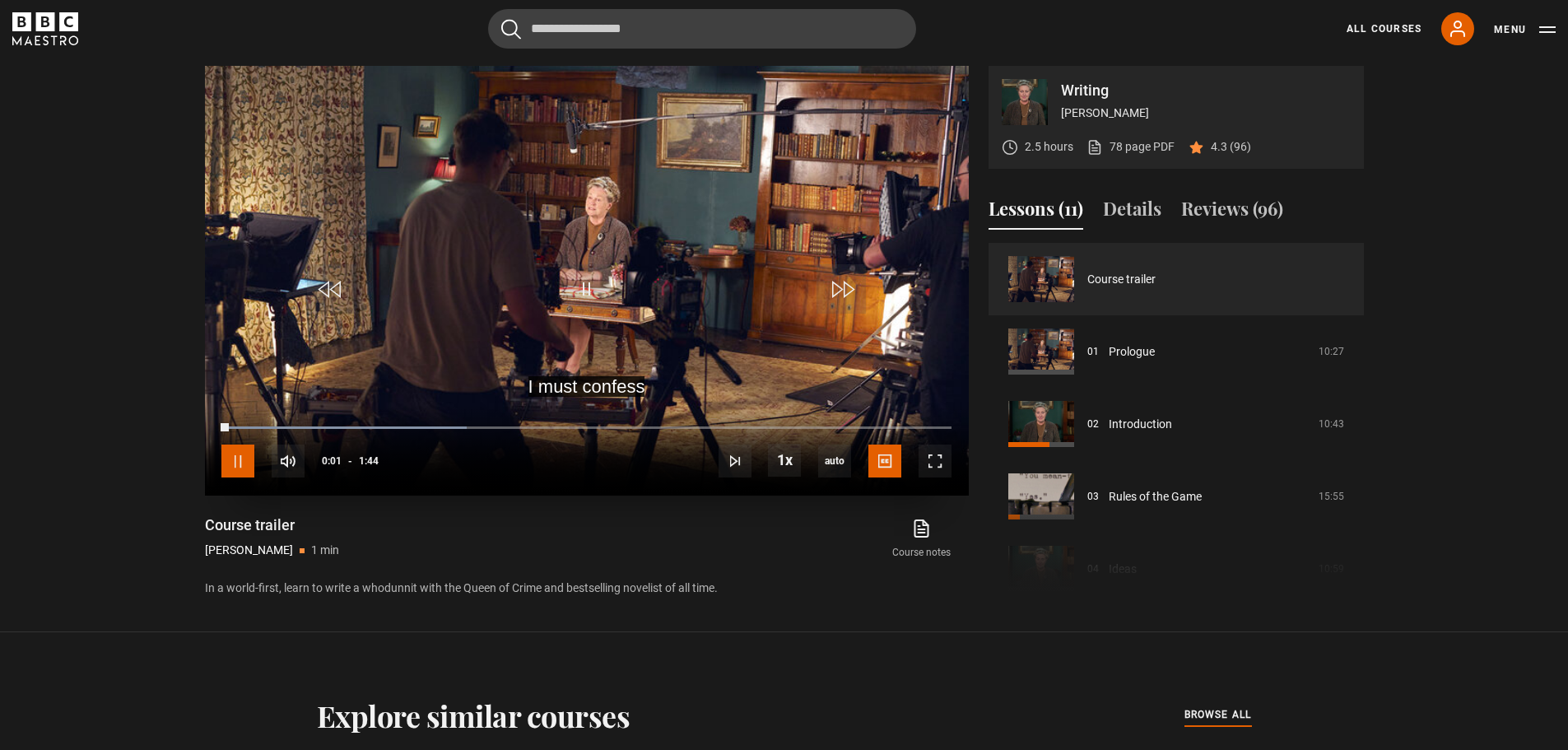
click at [242, 454] on span "Video Player" at bounding box center [238, 461] width 33 height 33
click at [222, 426] on div "0:00" at bounding box center [222, 426] width 1 height 5
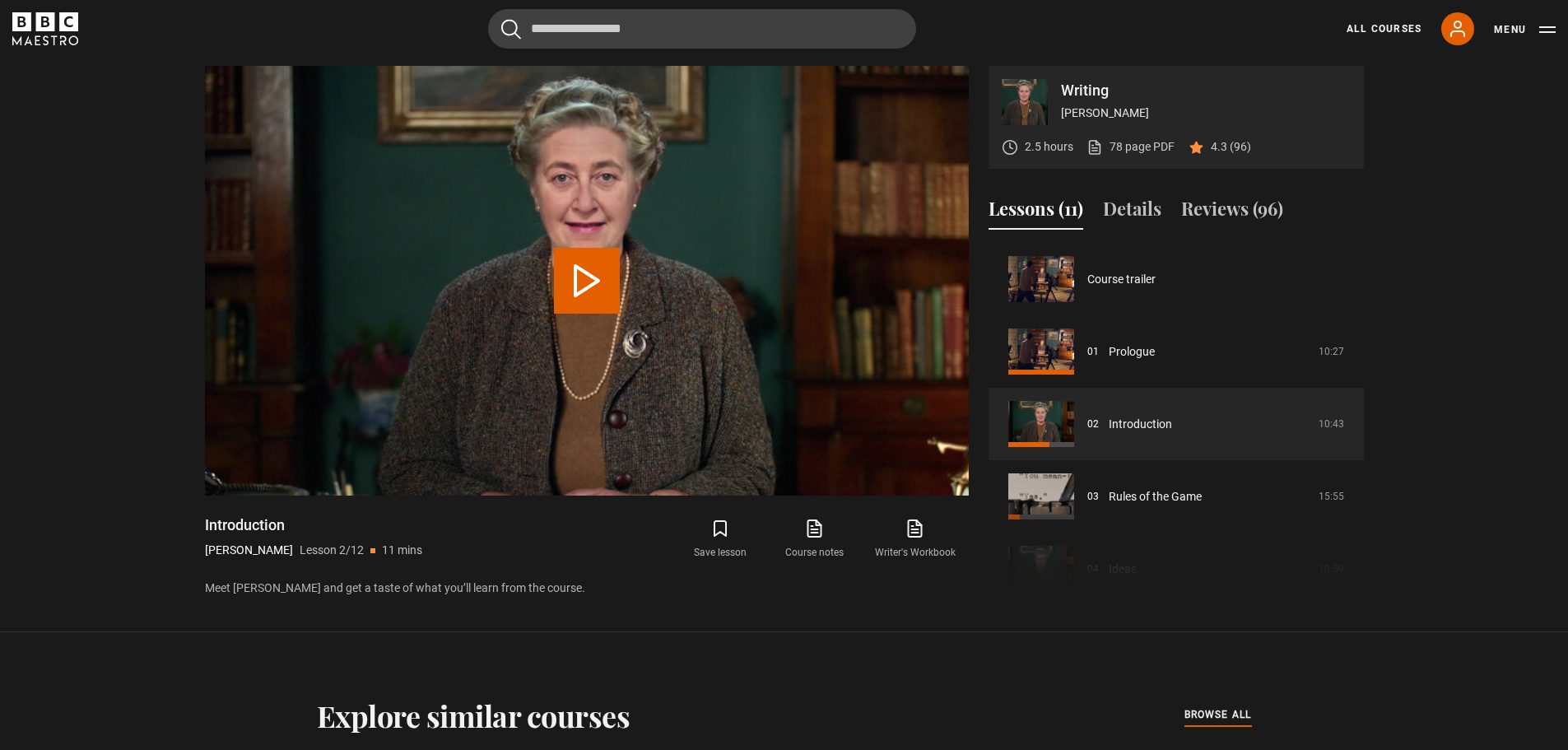
scroll to position [73, 0]
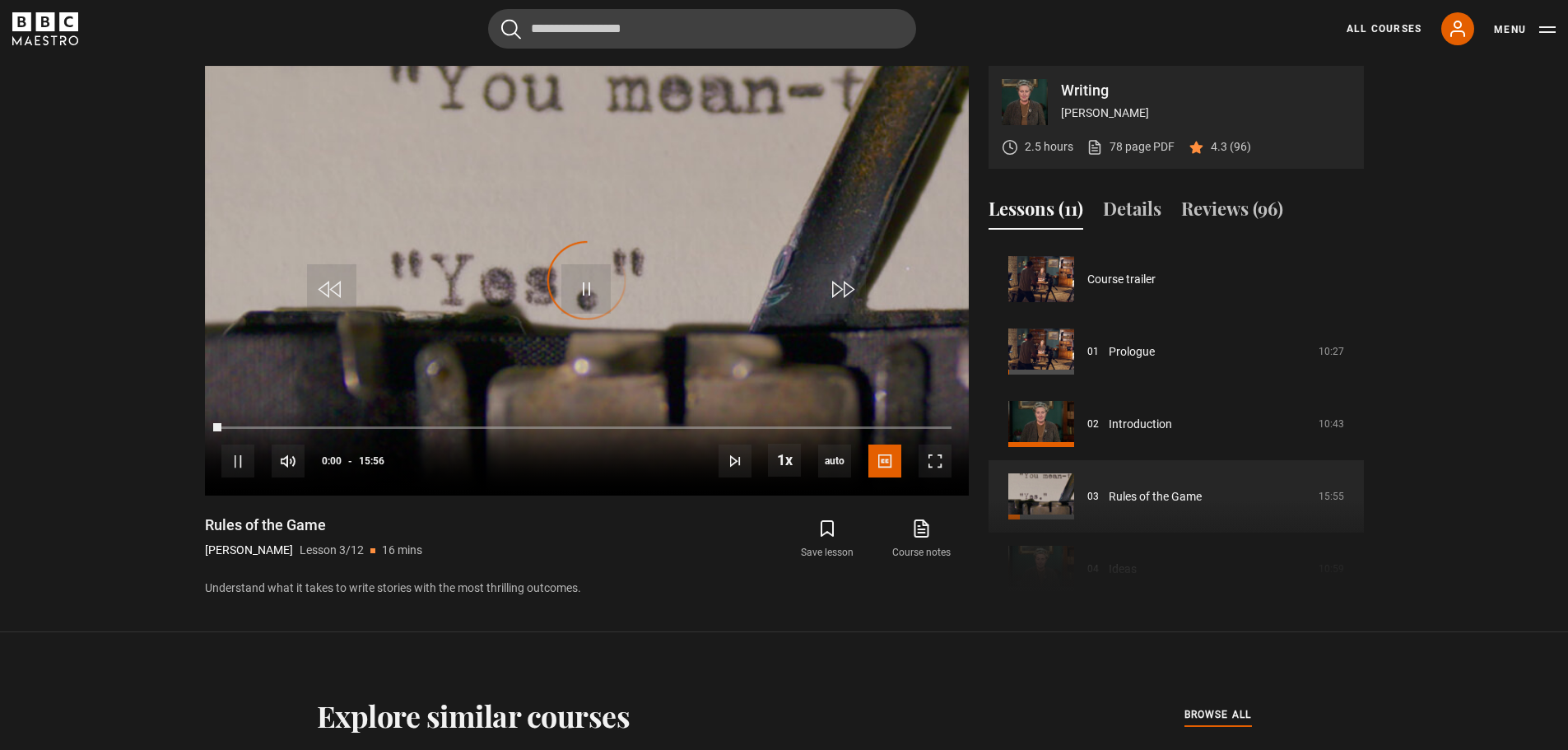
scroll to position [145, 0]
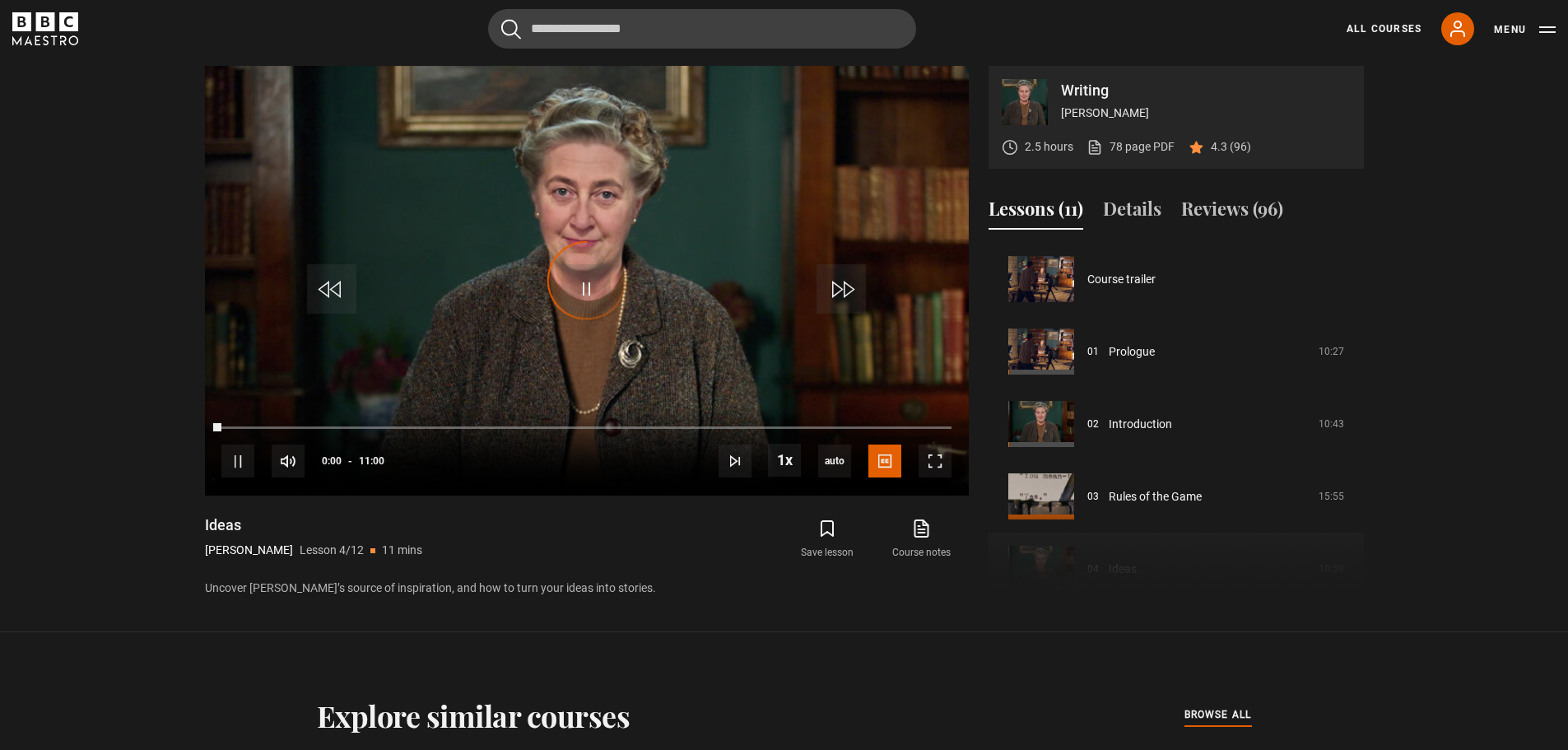
scroll to position [217, 0]
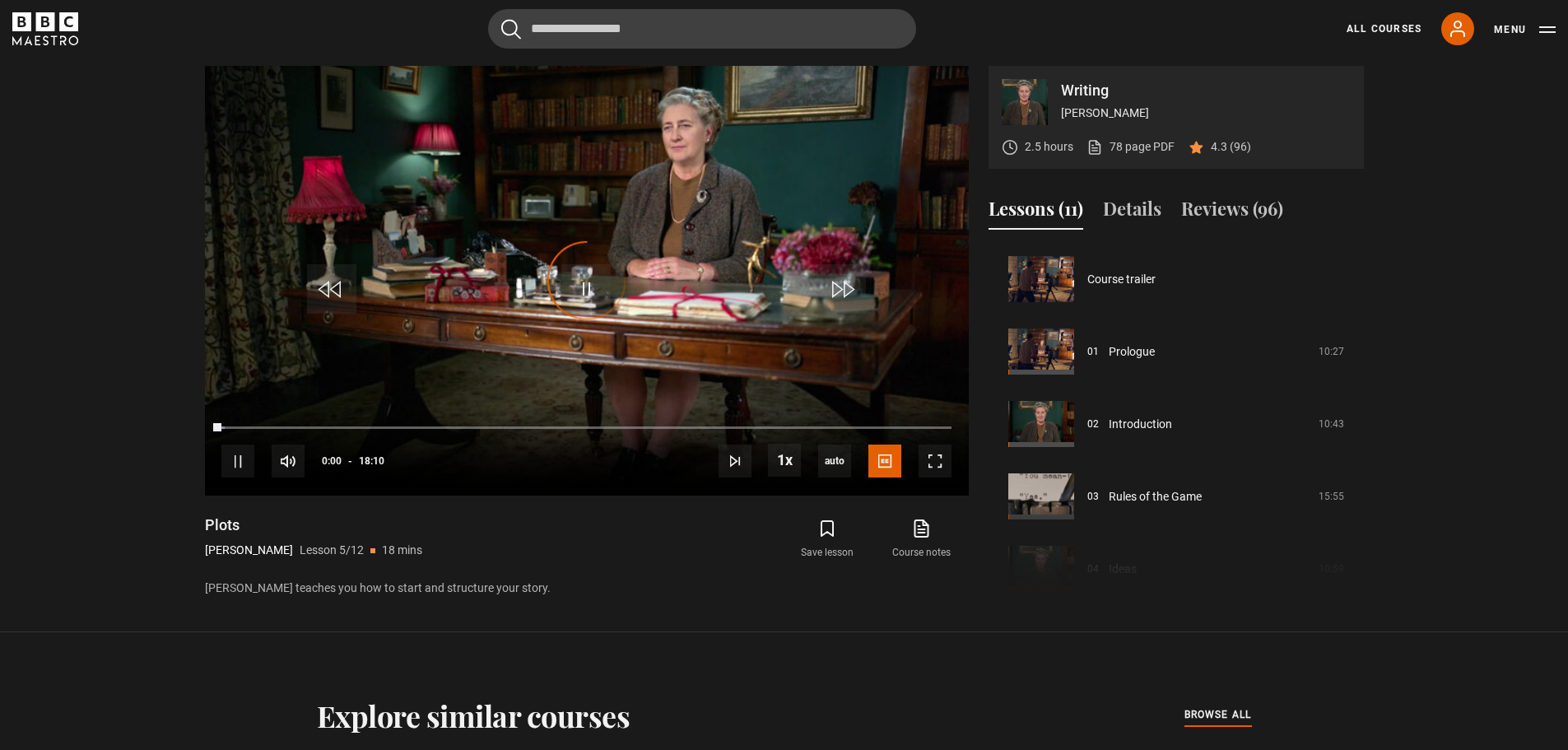
scroll to position [290, 0]
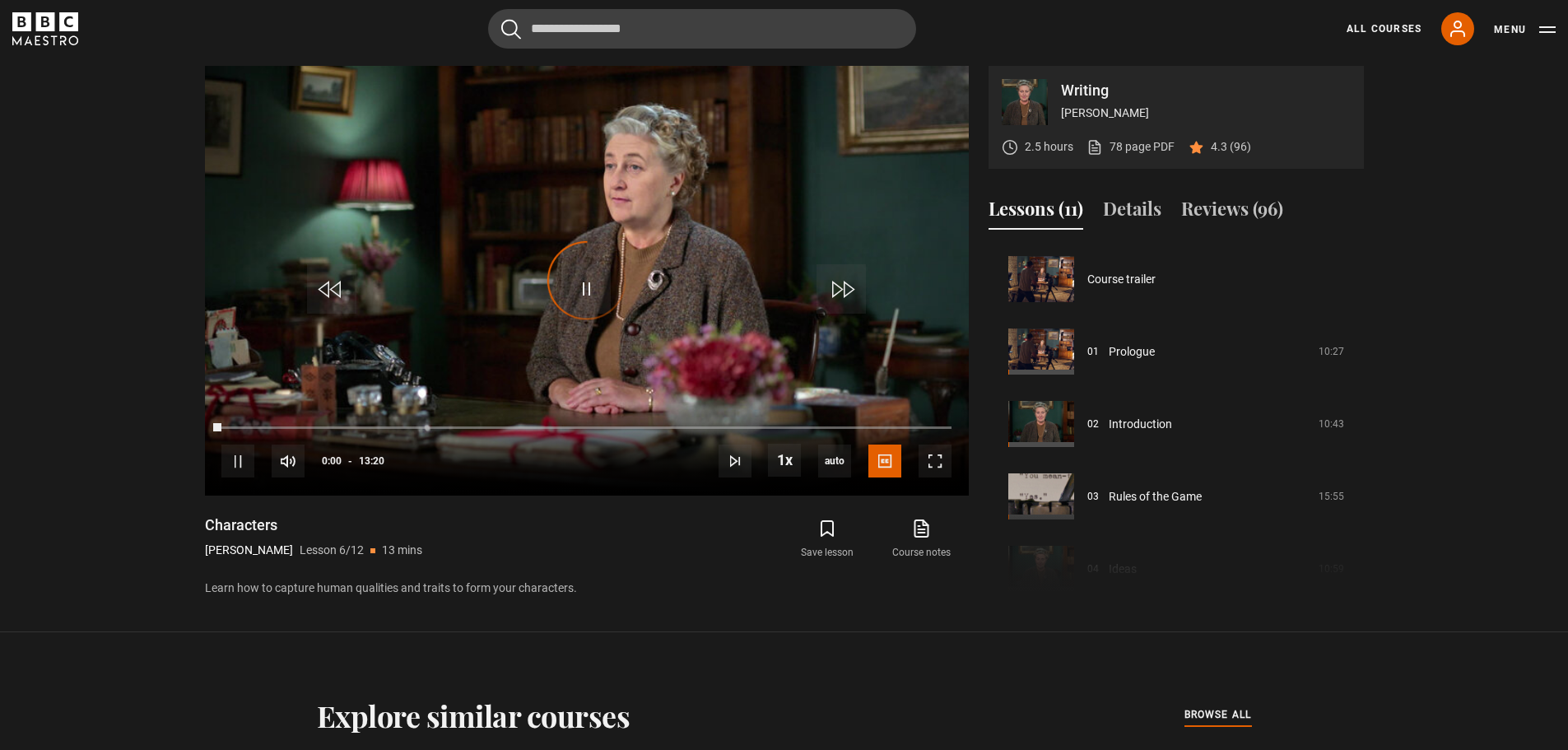
scroll to position [362, 0]
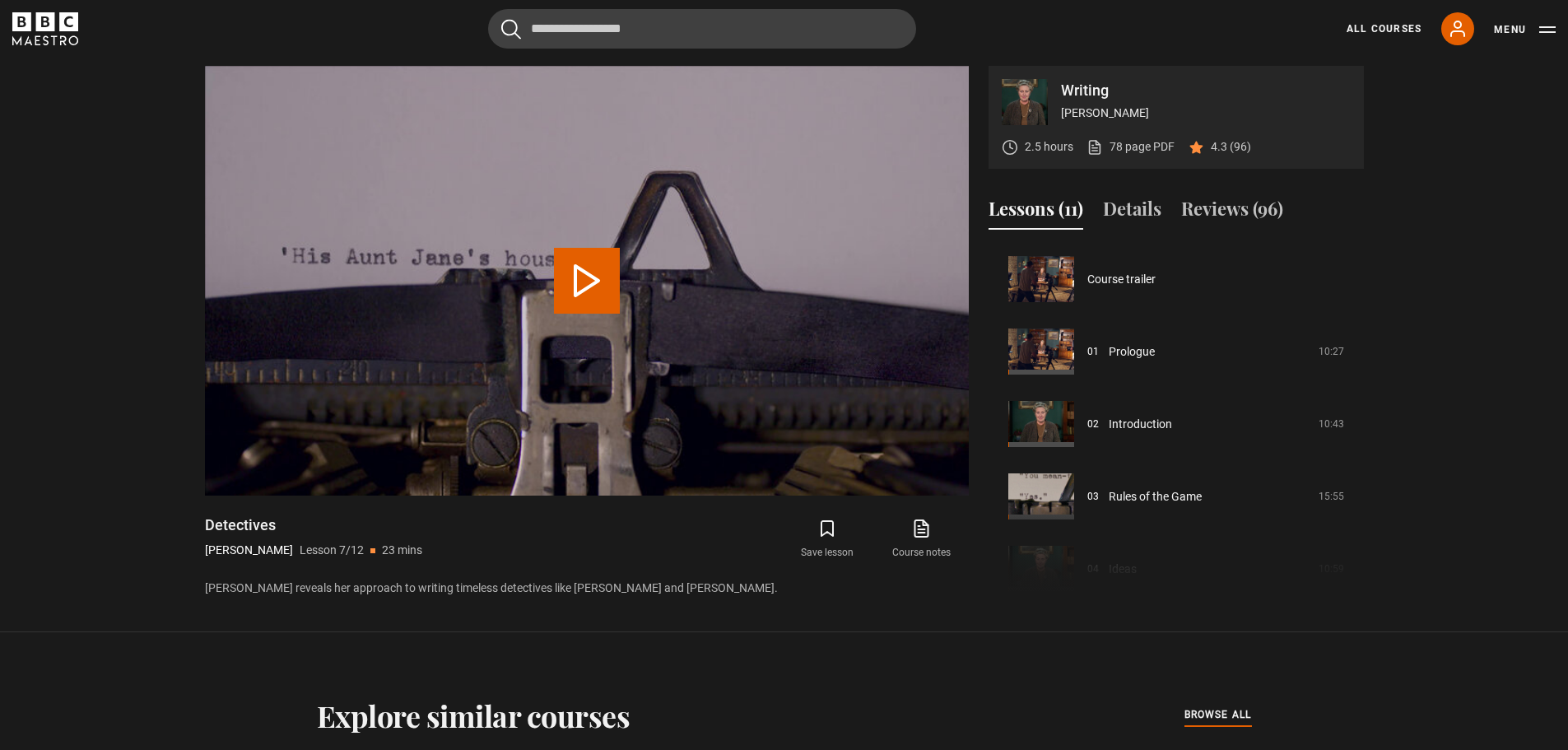
scroll to position [435, 0]
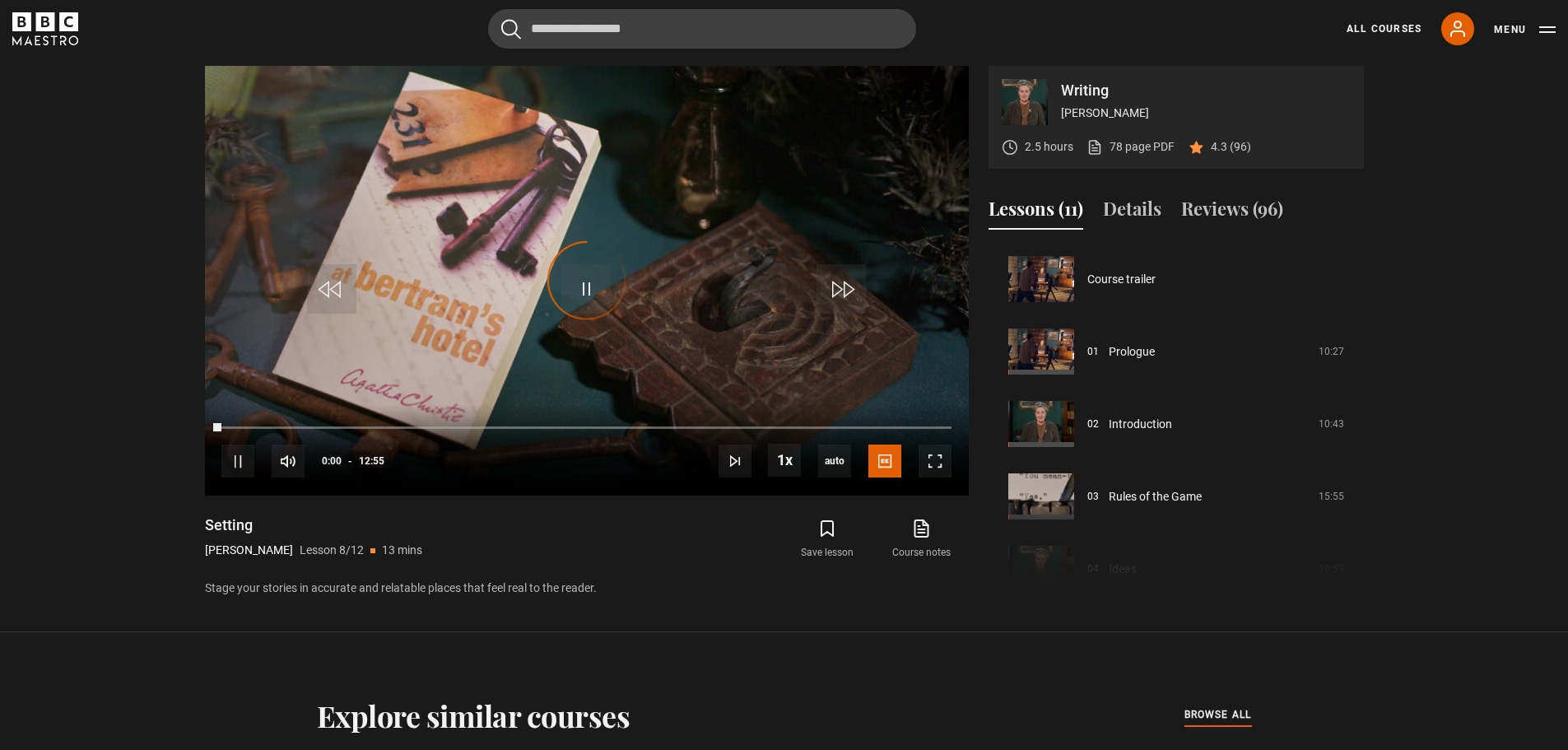
scroll to position [507, 0]
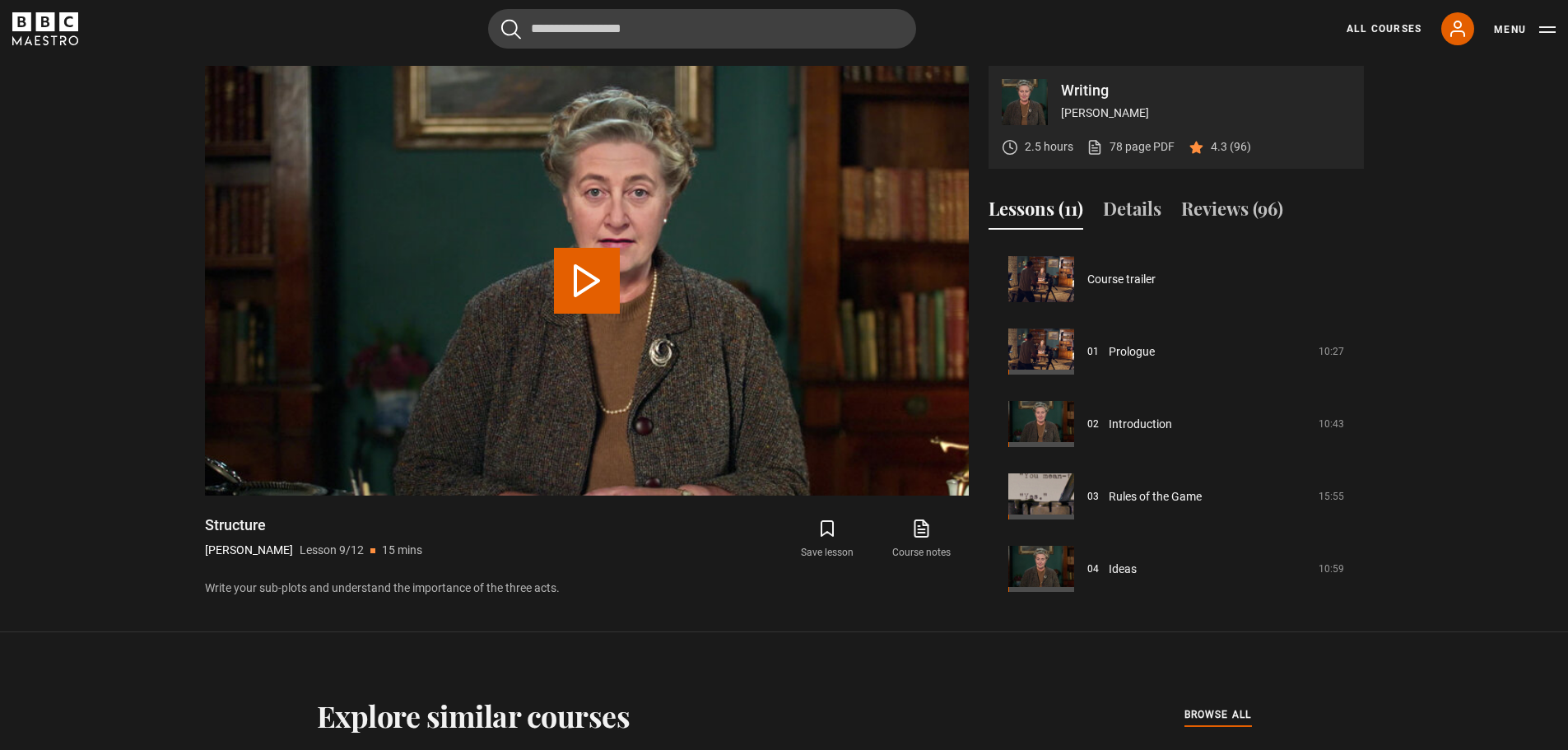
scroll to position [580, 0]
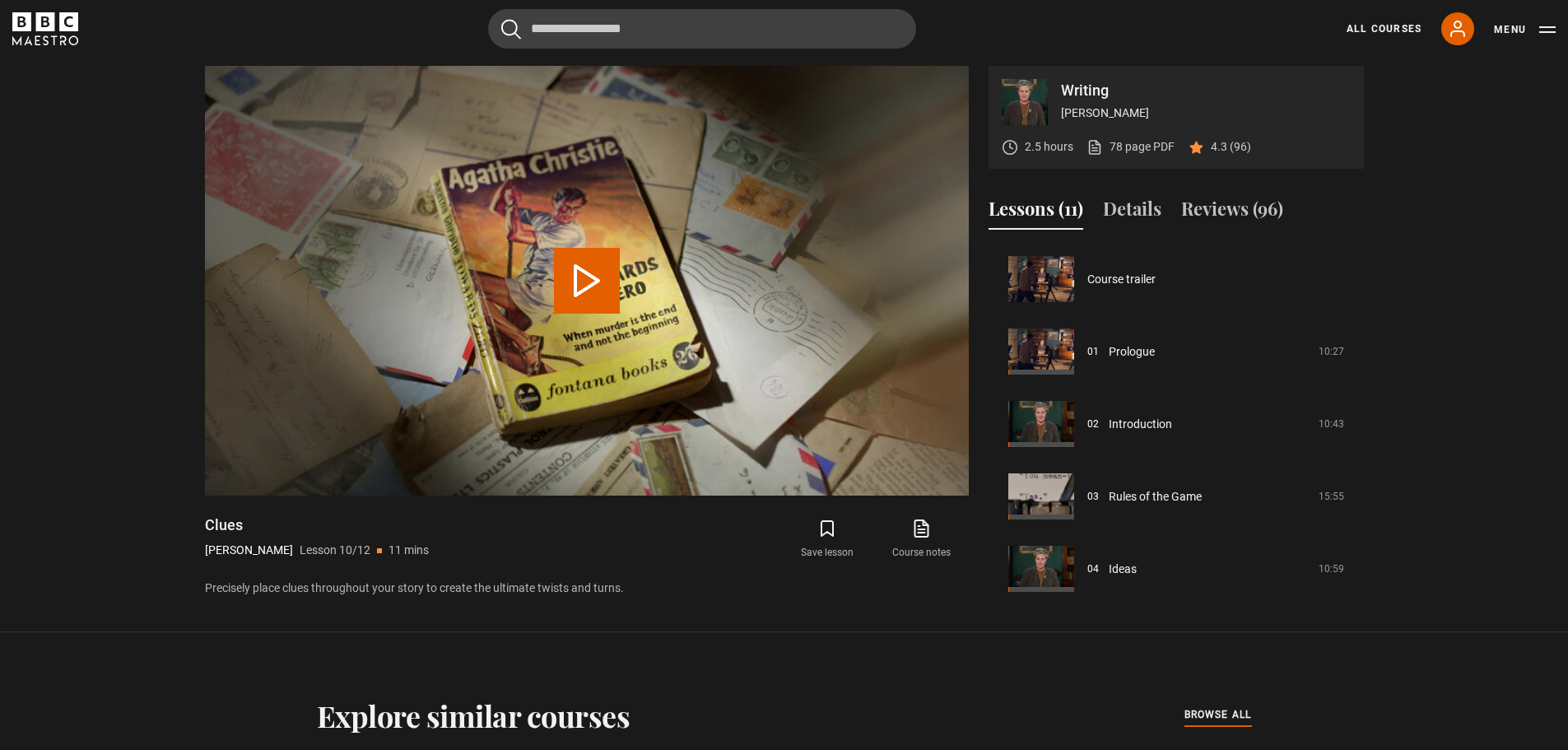
scroll to position [586, 0]
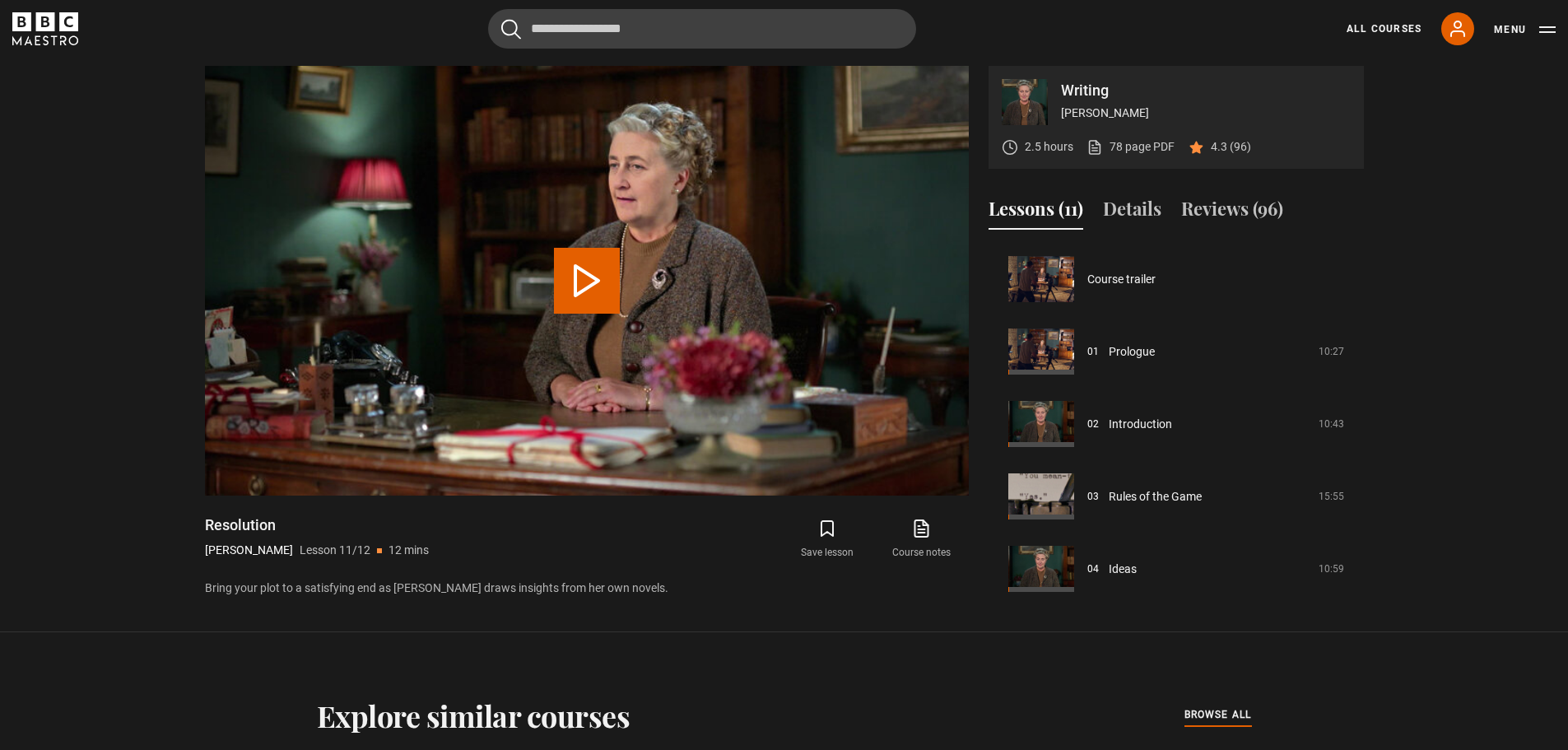
scroll to position [586, 0]
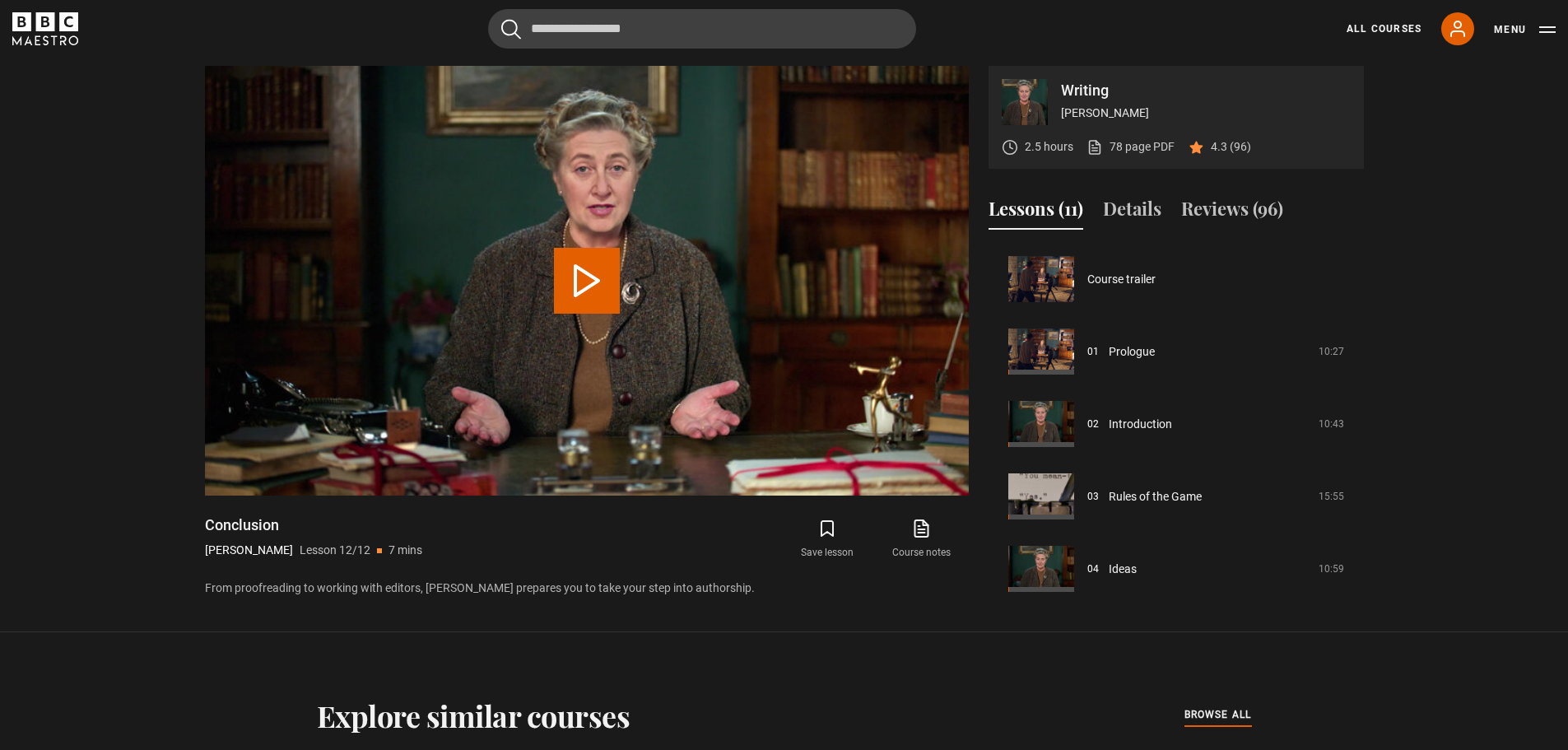
scroll to position [586, 0]
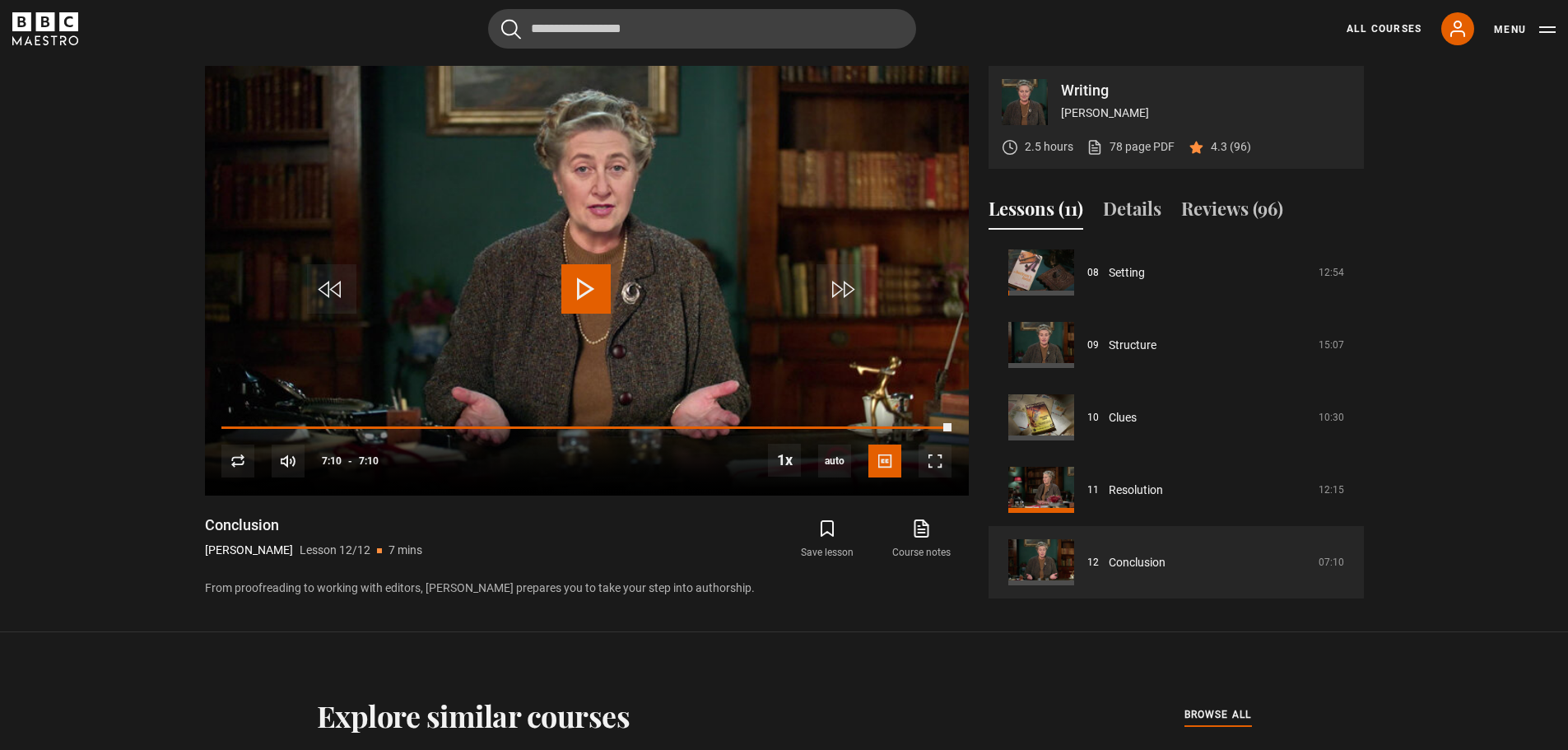
drag, startPoint x: 104, startPoint y: 295, endPoint x: 111, endPoint y: 290, distance: 8.6
click at [106, 294] on section "Writing Agatha Christie 2.5 hours 78 page PDF (opens in new tab) 4.3 (96) Video…" at bounding box center [784, 316] width 1568 height 632
click at [1085, 91] on p "Writing" at bounding box center [1206, 90] width 290 height 15
copy p "Writing"
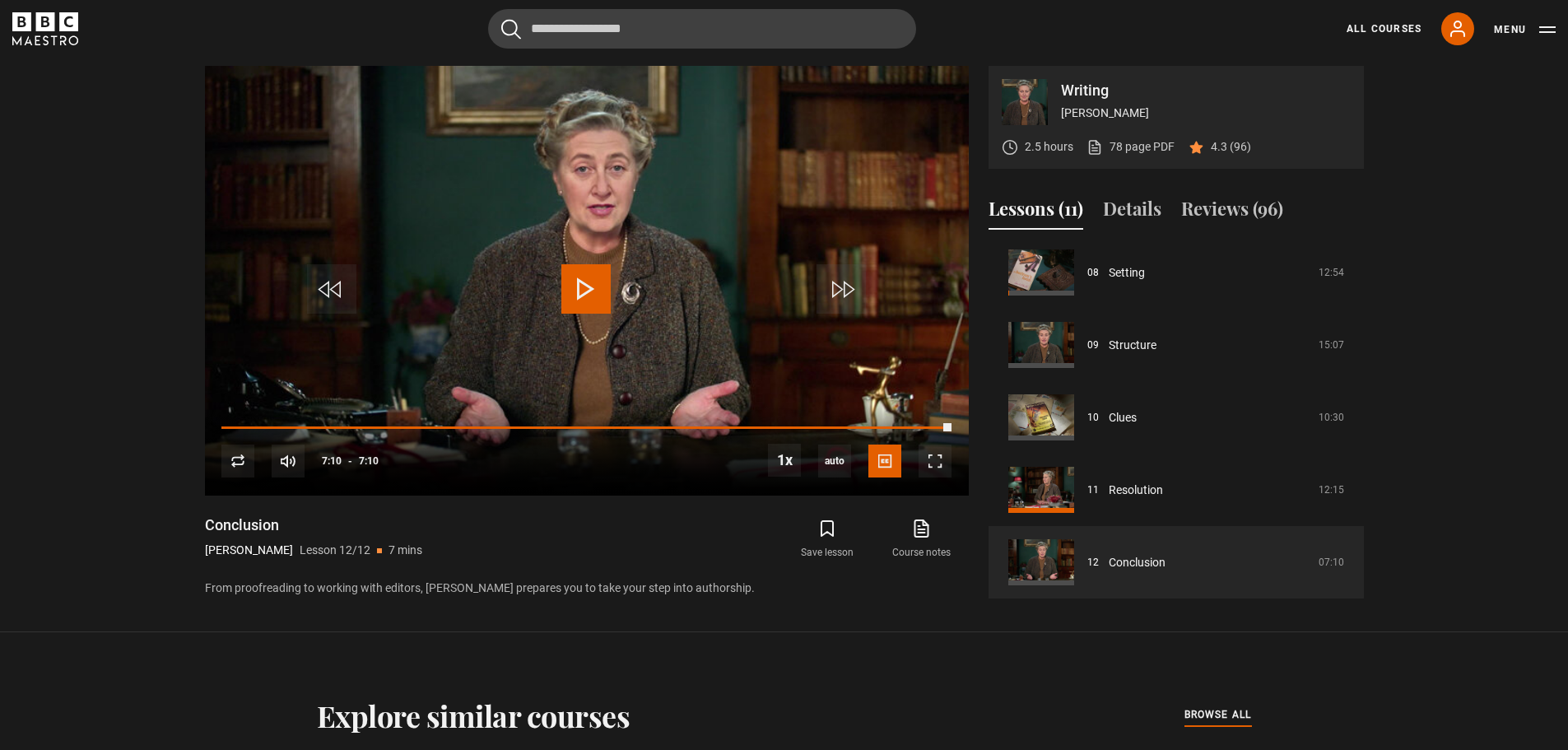
click at [786, 713] on div "Explore similar courses all browse all courses" at bounding box center [785, 716] width 936 height 35
drag, startPoint x: 1149, startPoint y: 111, endPoint x: 1062, endPoint y: 119, distance: 87.4
click at [1062, 119] on p "[PERSON_NAME]" at bounding box center [1206, 113] width 290 height 17
copy p "[PERSON_NAME]"
click at [890, 454] on span "Video Player" at bounding box center [885, 461] width 33 height 33
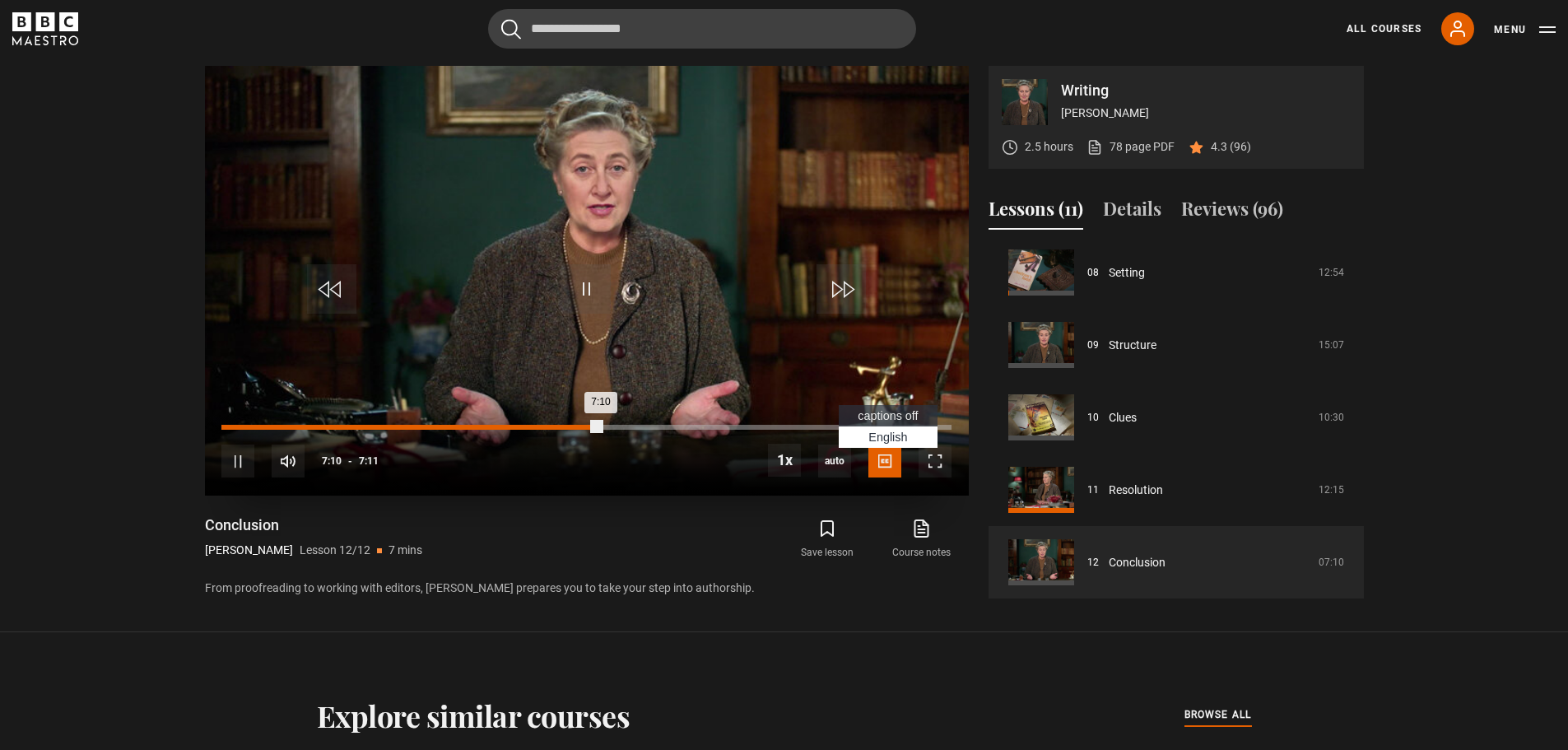
click at [601, 425] on div "Loaded : 0.00% 3:43 7:10" at bounding box center [586, 426] width 730 height 5
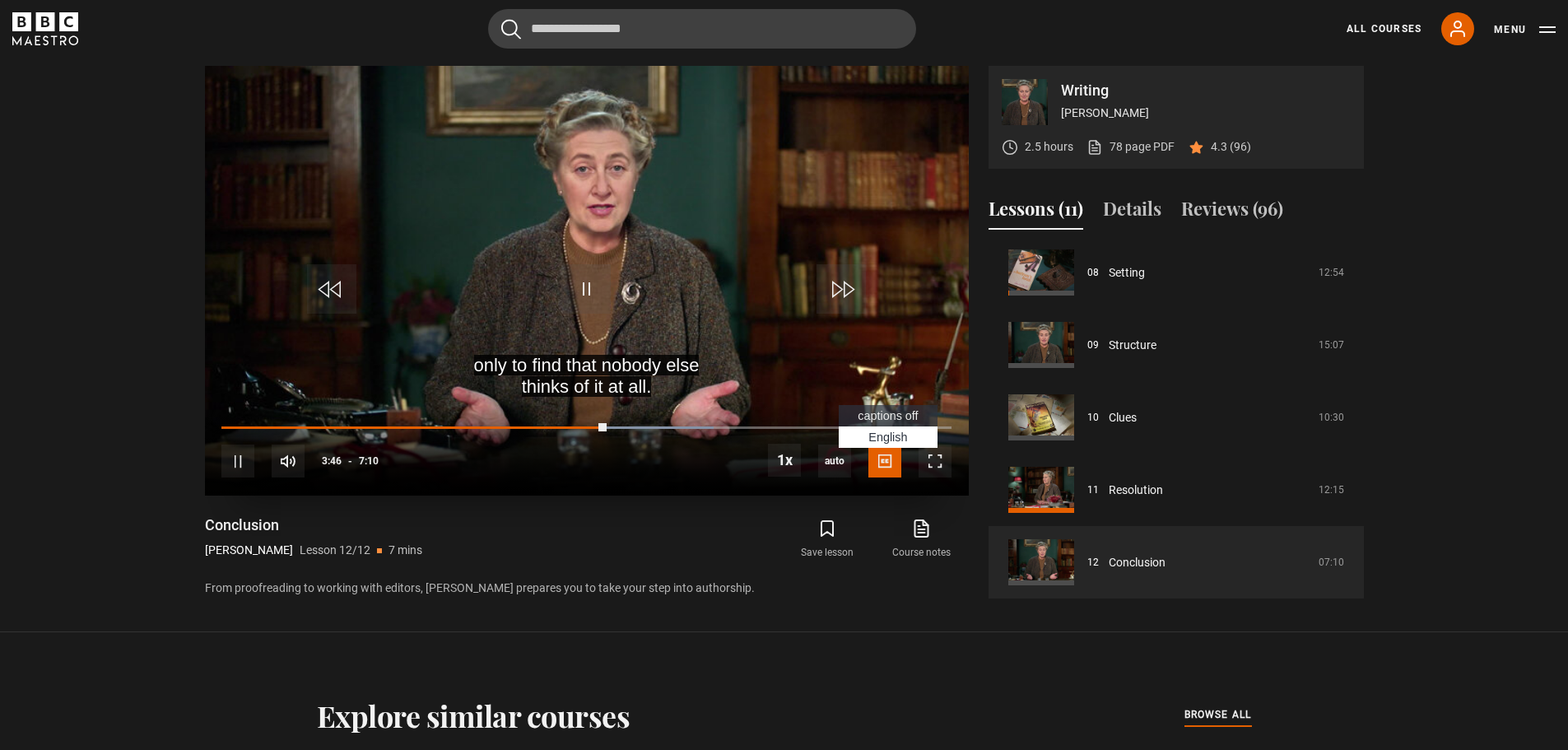
click at [883, 459] on span "Video Player" at bounding box center [885, 461] width 33 height 33
click at [887, 460] on span "Video Player" at bounding box center [885, 461] width 33 height 33
click at [888, 462] on span "Video Player" at bounding box center [885, 461] width 33 height 33
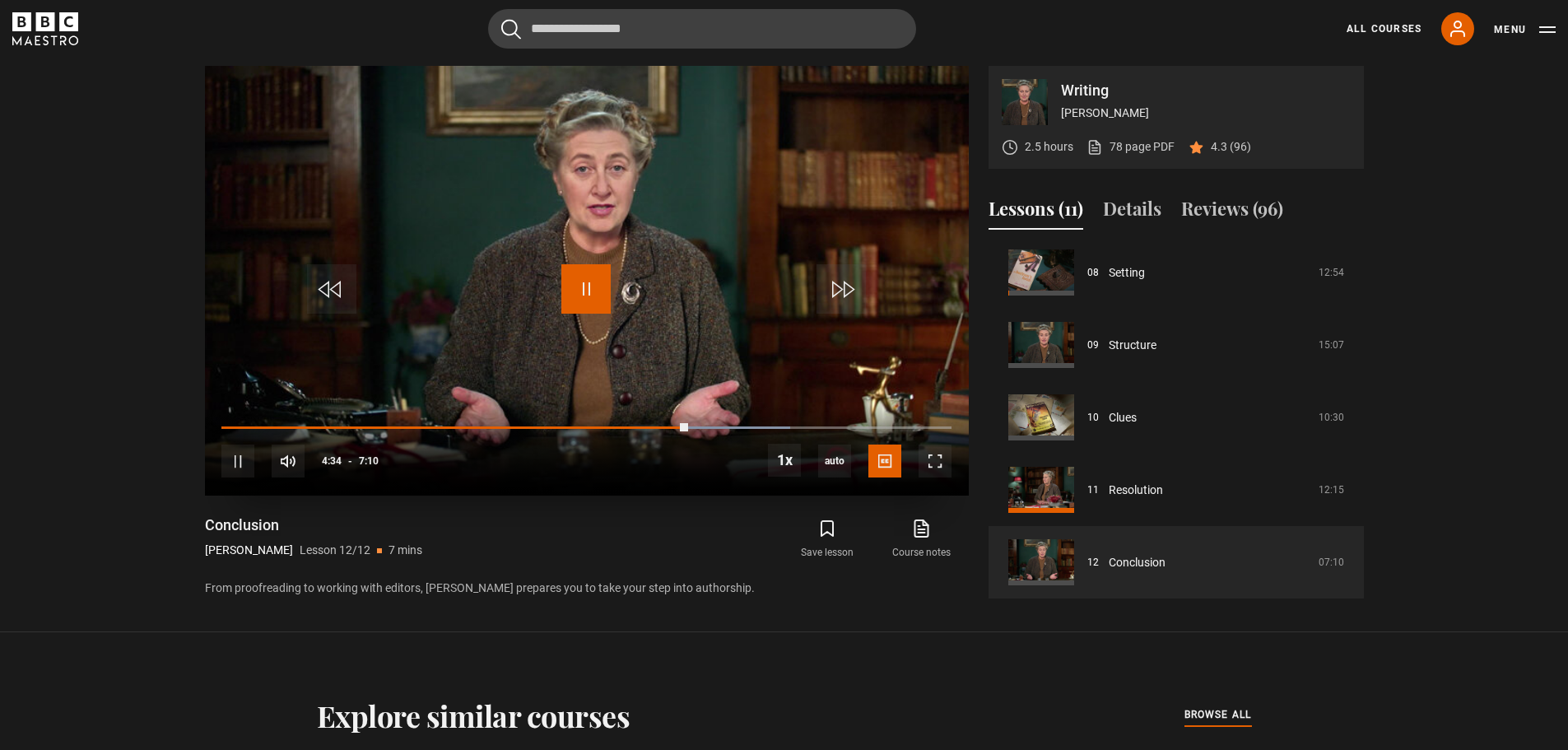
click at [596, 294] on span "Video Player" at bounding box center [586, 290] width 50 height 50
click at [1382, 25] on link "All Courses" at bounding box center [1384, 28] width 75 height 15
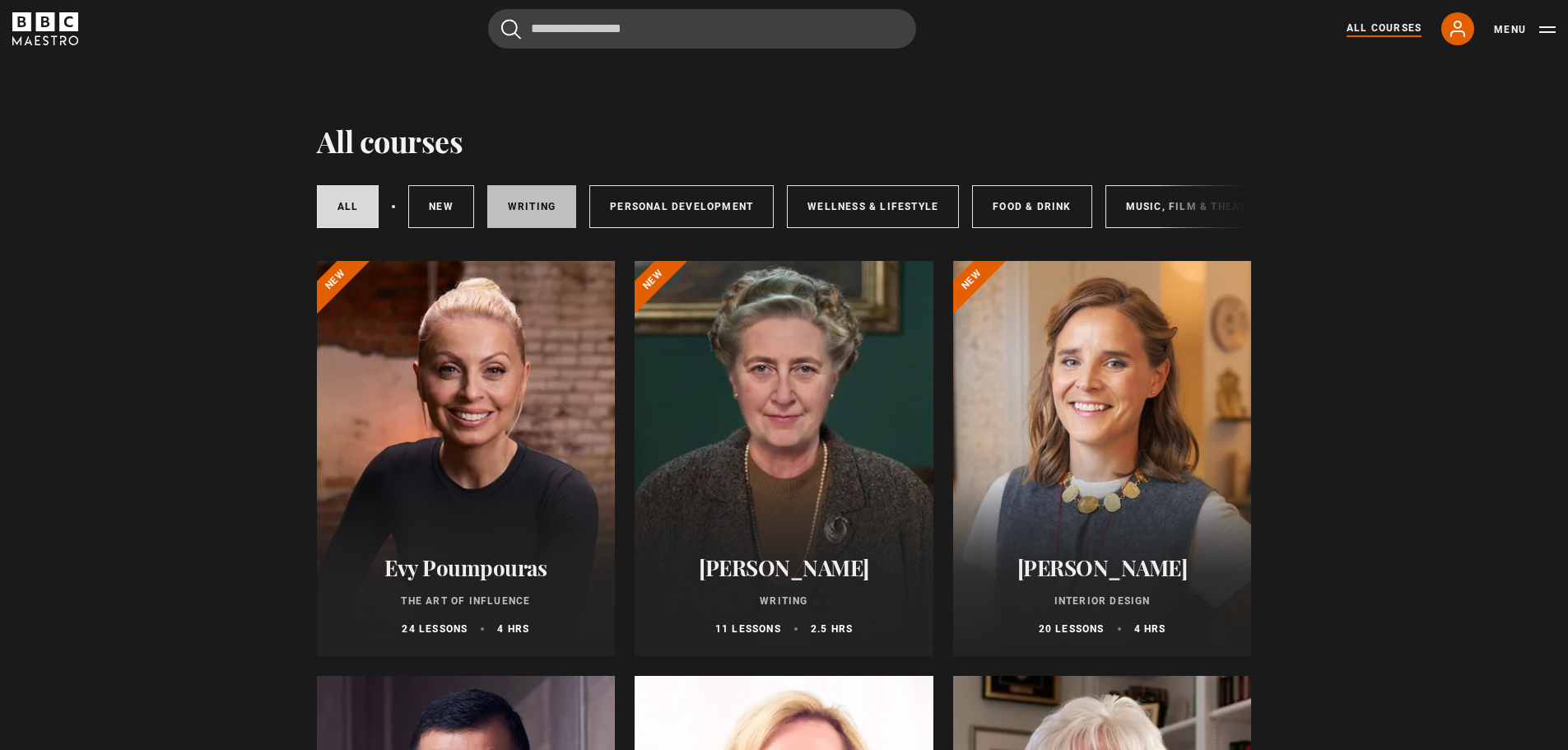
click at [550, 203] on link "Writing" at bounding box center [531, 207] width 89 height 43
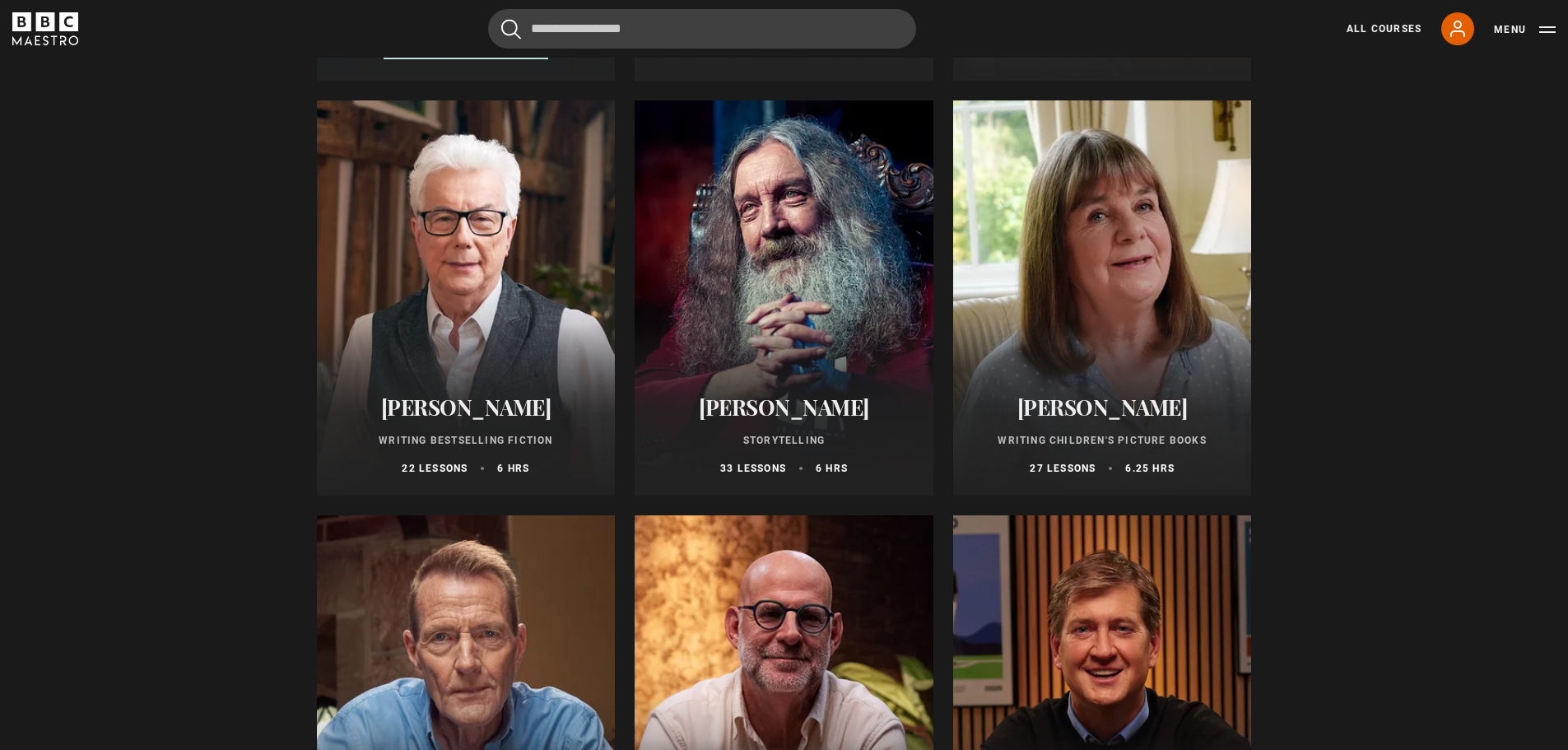
scroll to position [576, 0]
click at [490, 320] on div at bounding box center [466, 297] width 299 height 395
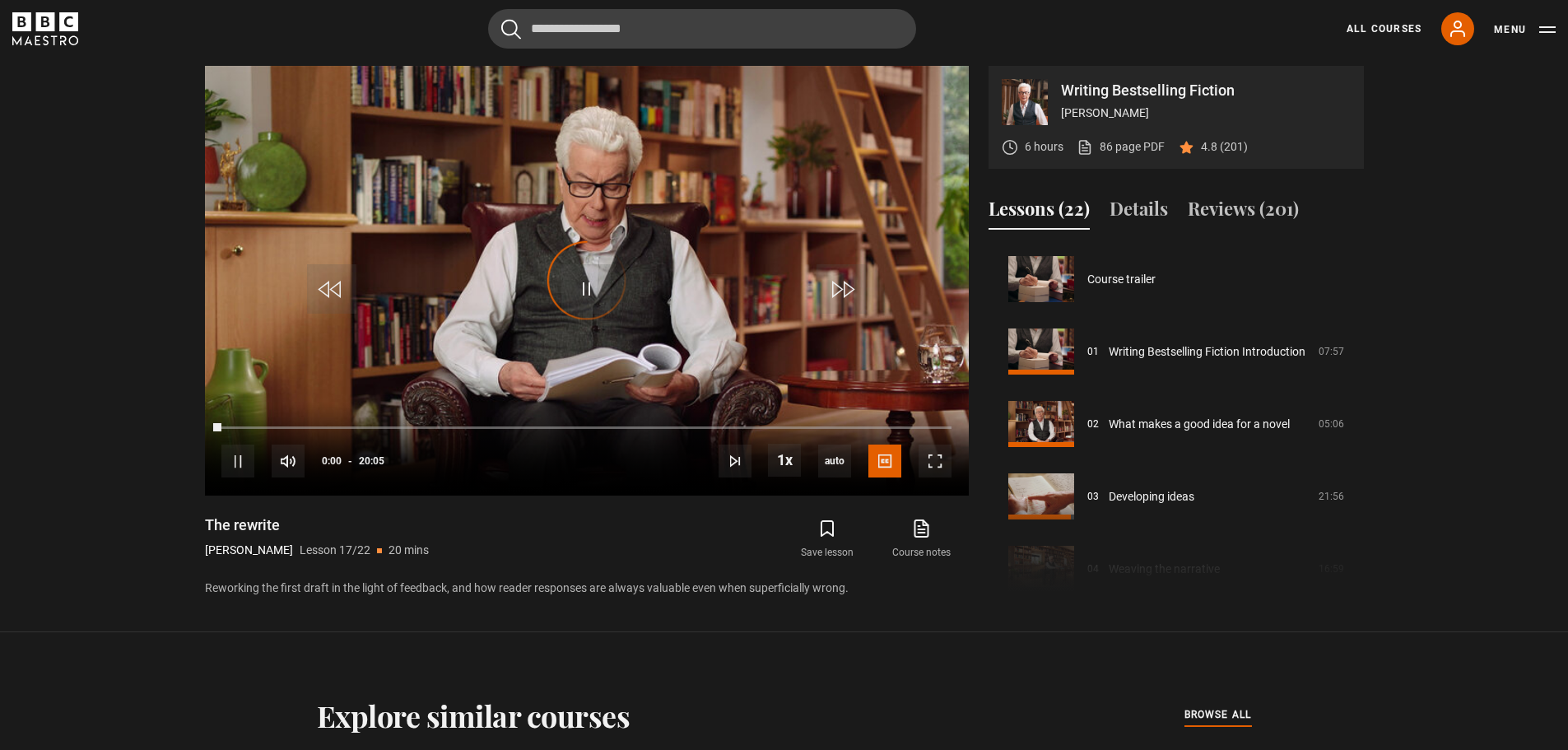
scroll to position [1159, 0]
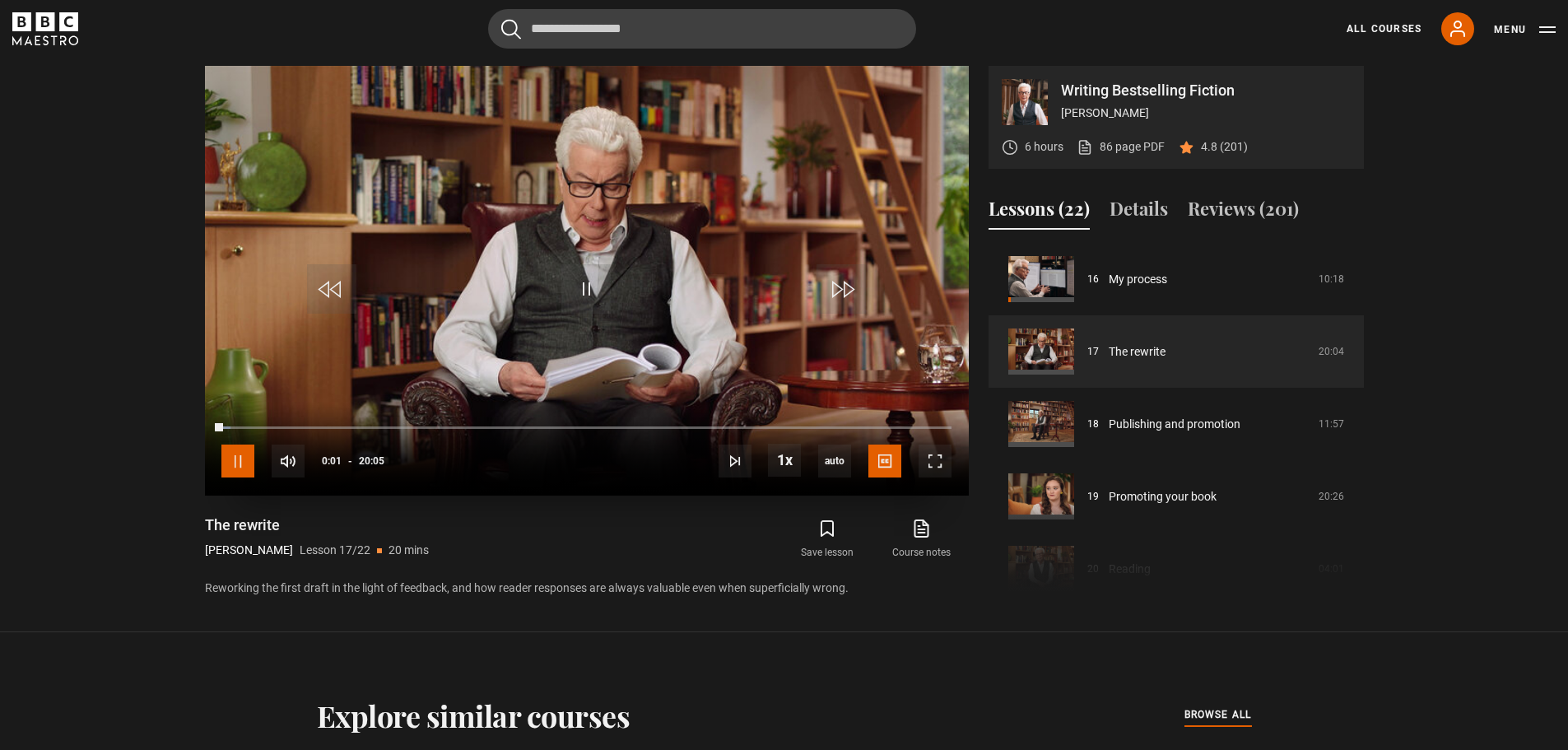
click at [243, 460] on span "Video Player" at bounding box center [238, 461] width 33 height 33
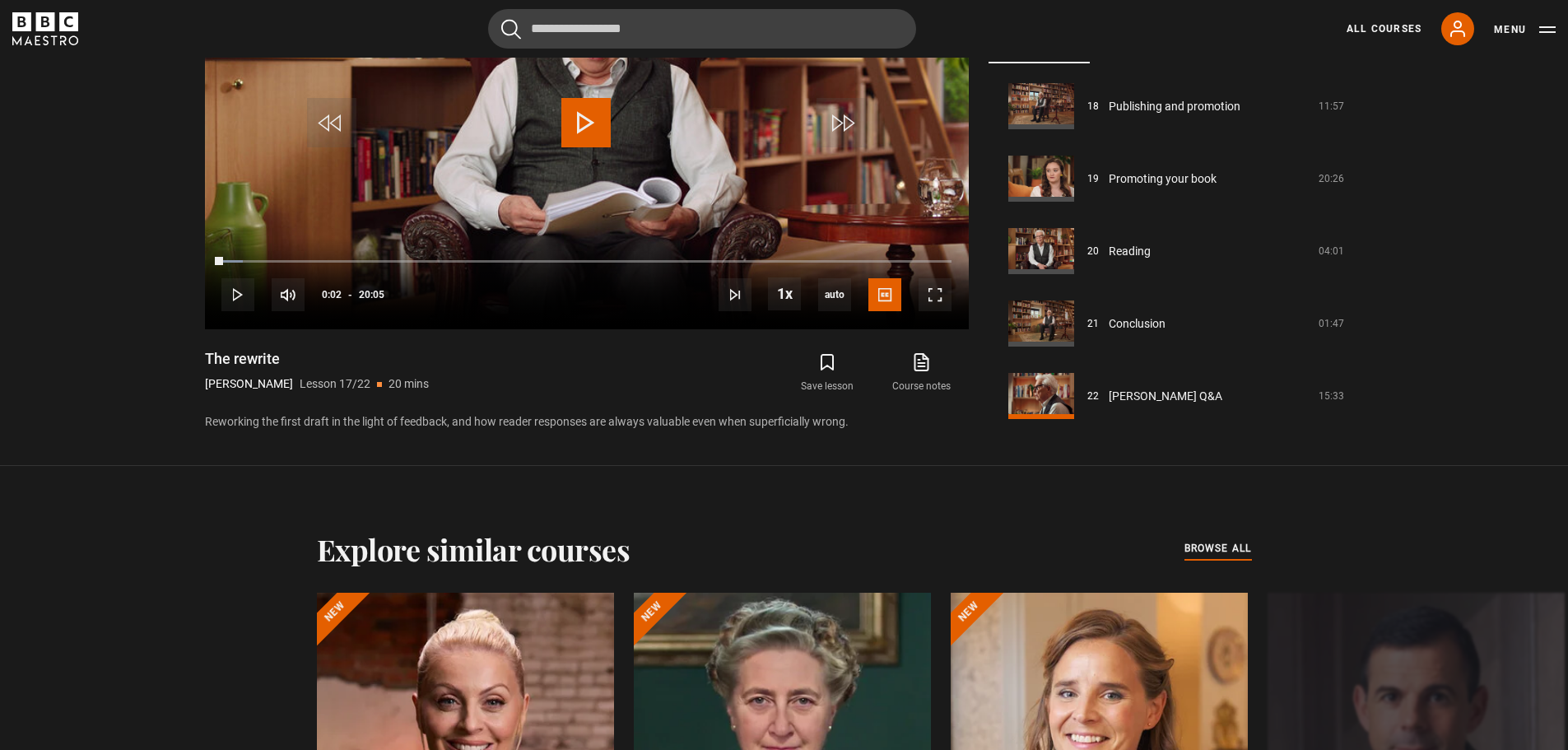
scroll to position [926, 0]
